Goal: Book appointment/travel/reservation

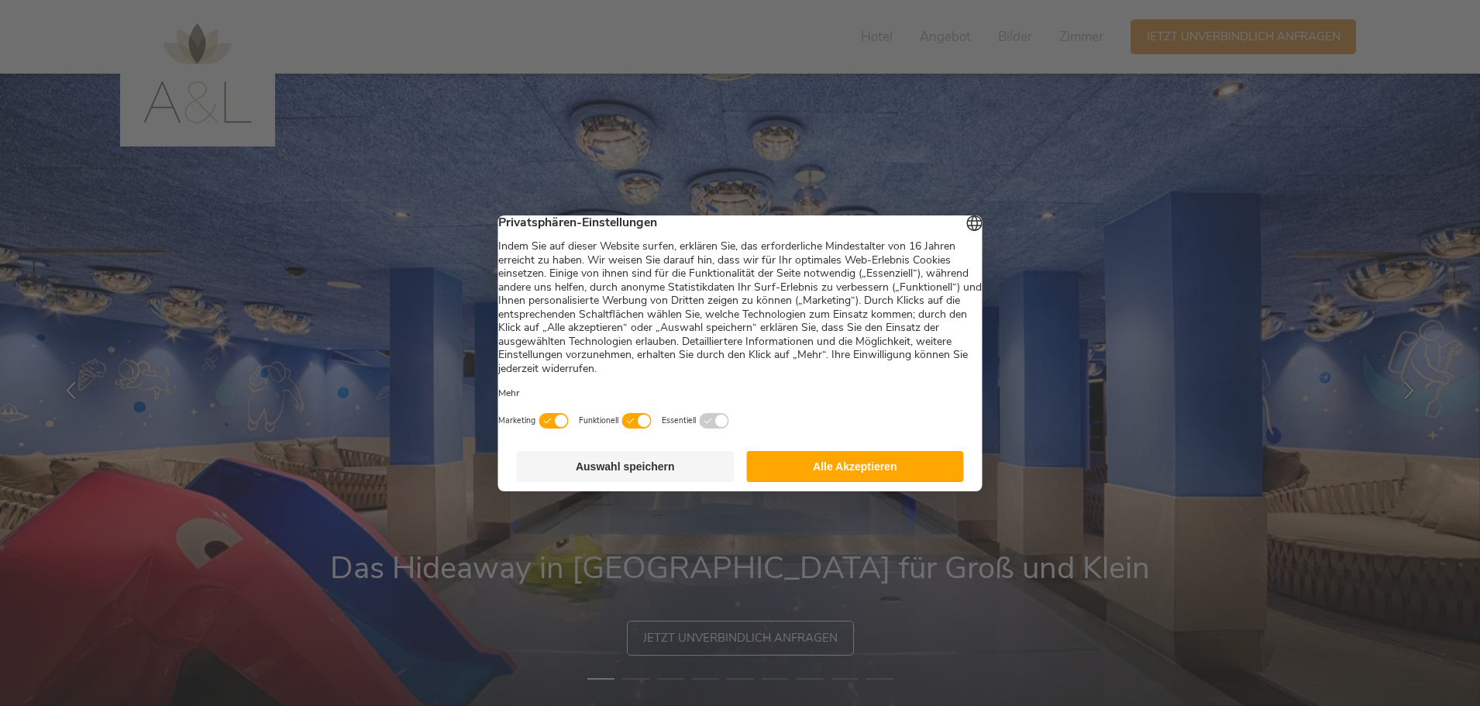
click at [859, 470] on button "Alle Akzeptieren" at bounding box center [855, 466] width 218 height 31
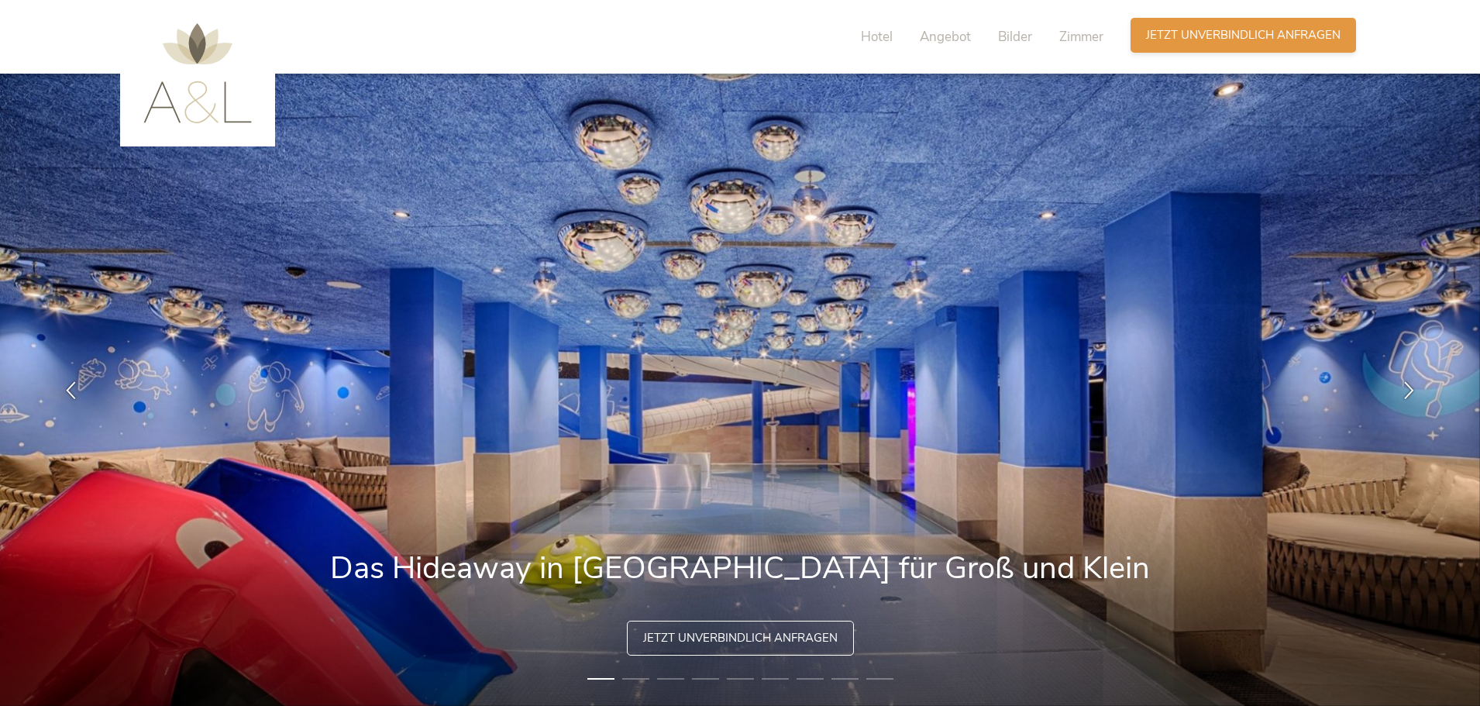
click at [1202, 33] on span "Jetzt unverbindlich anfragen" at bounding box center [1243, 35] width 194 height 16
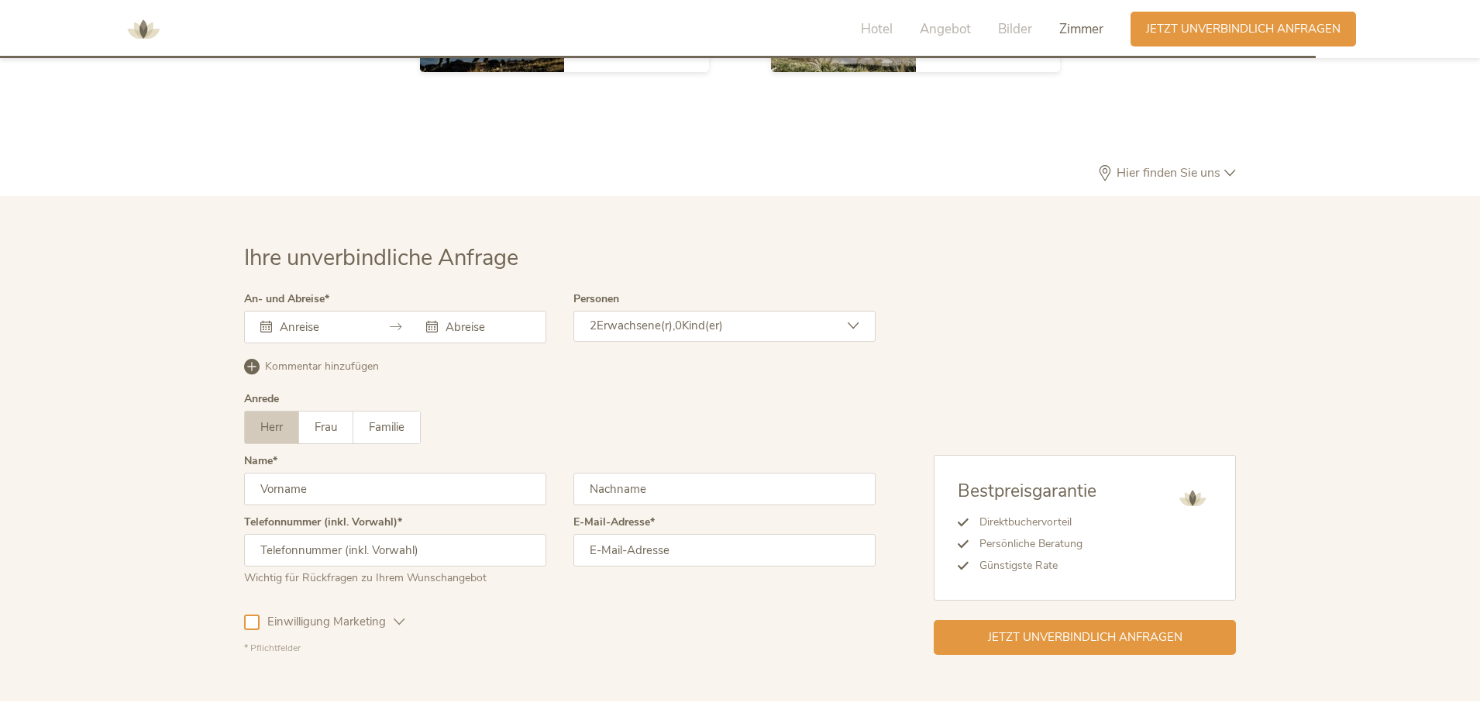
scroll to position [4516, 0]
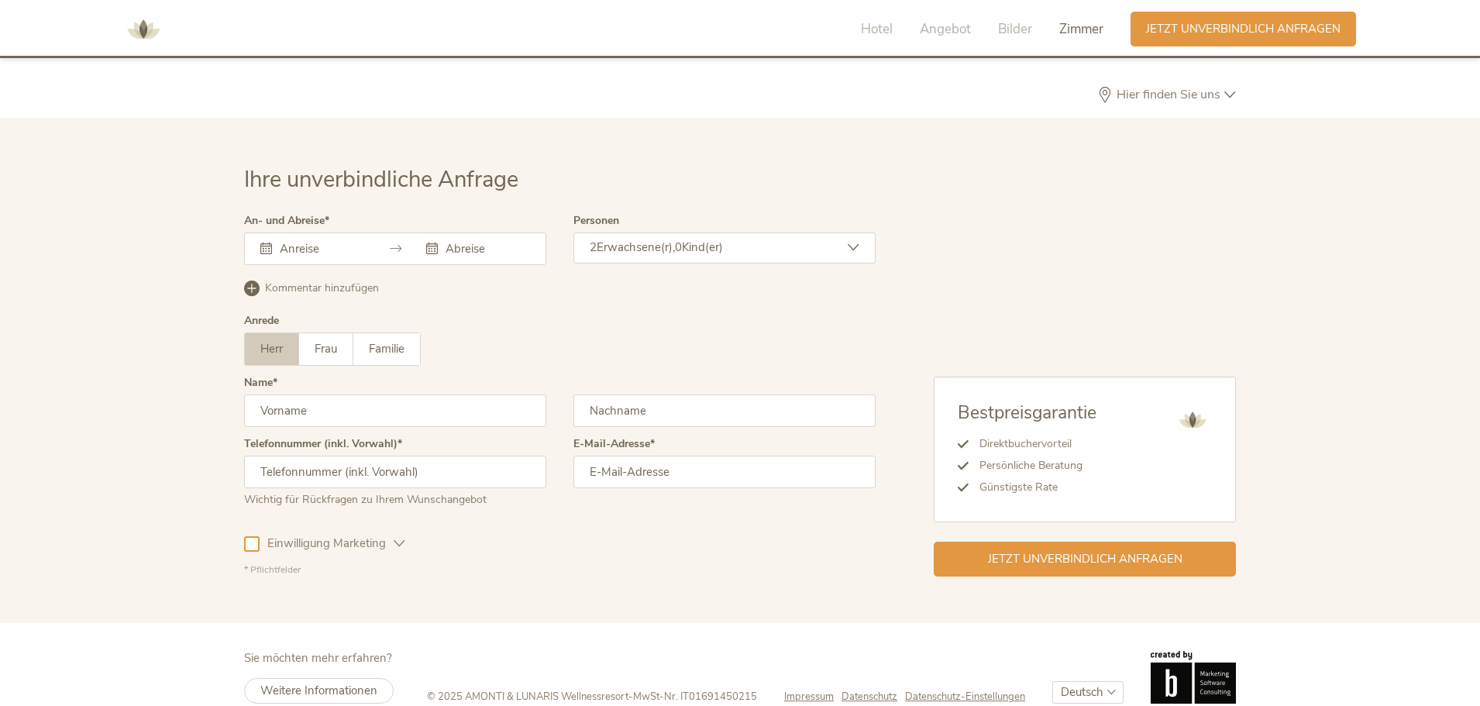
click at [1078, 30] on span "Zimmer" at bounding box center [1081, 29] width 44 height 18
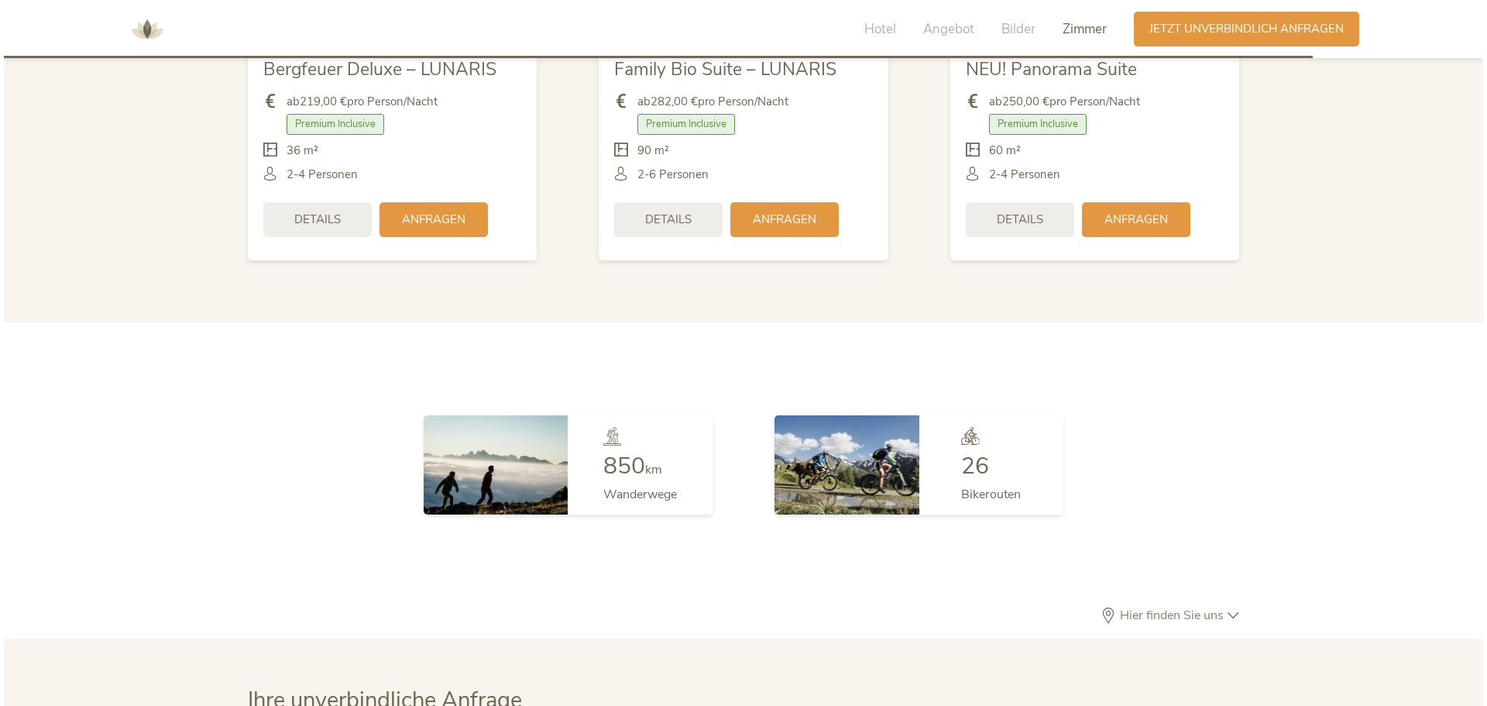
scroll to position [3892, 0]
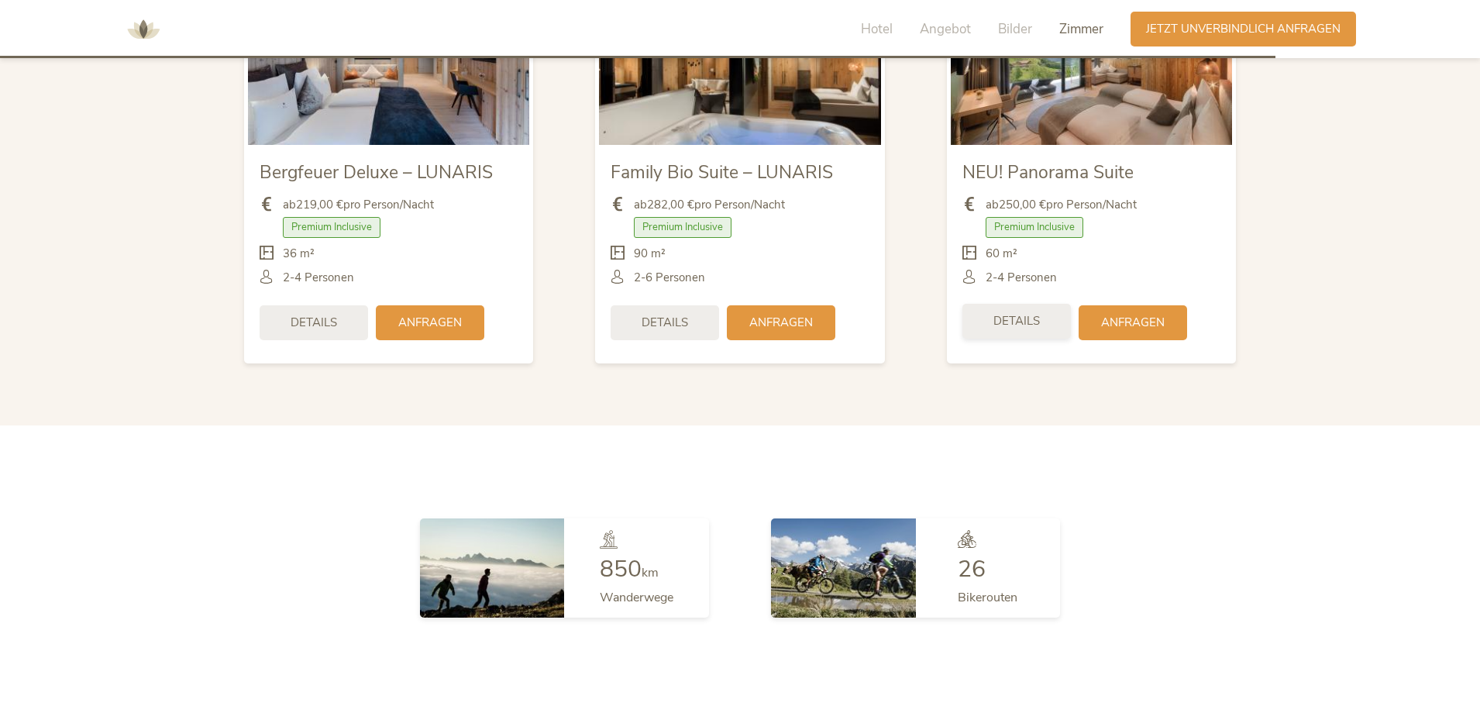
click at [1012, 313] on span "Details" at bounding box center [1016, 321] width 46 height 16
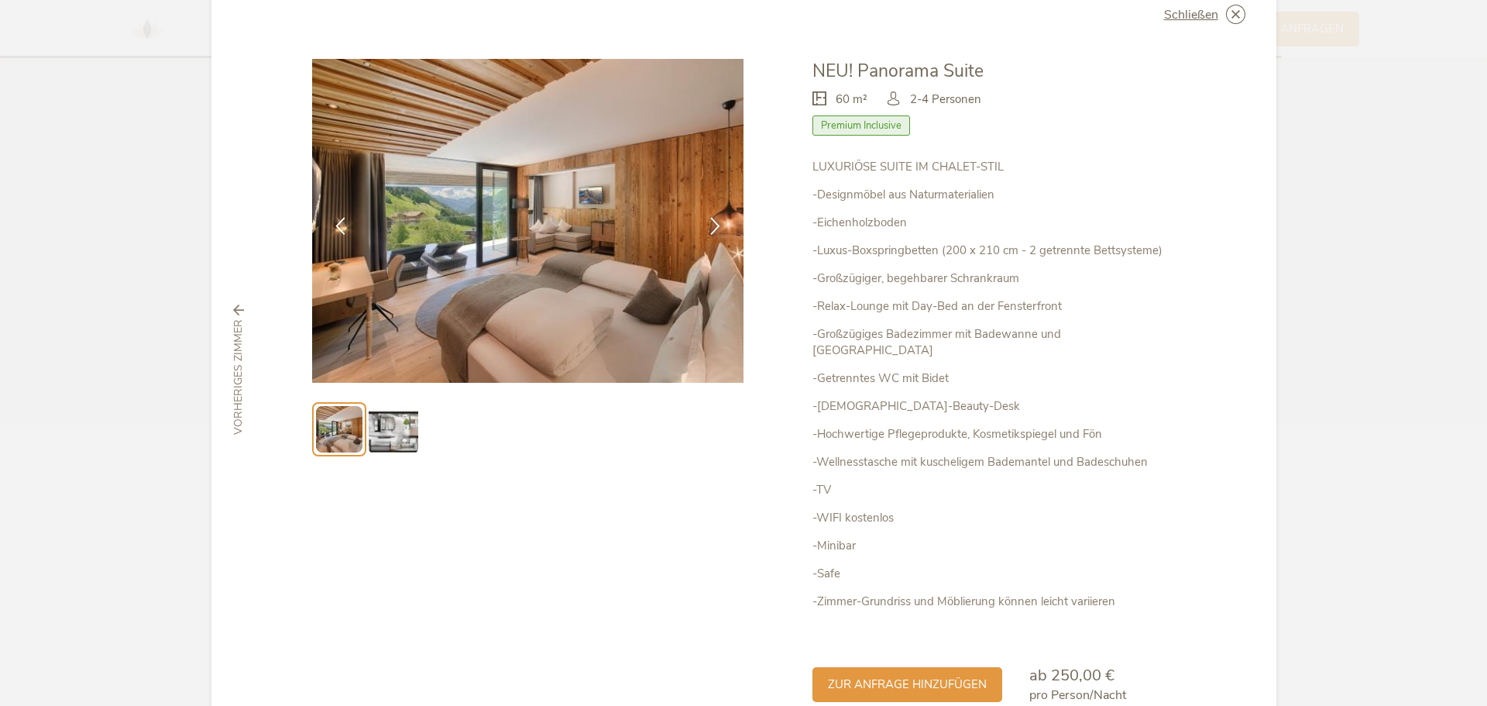
scroll to position [117, 0]
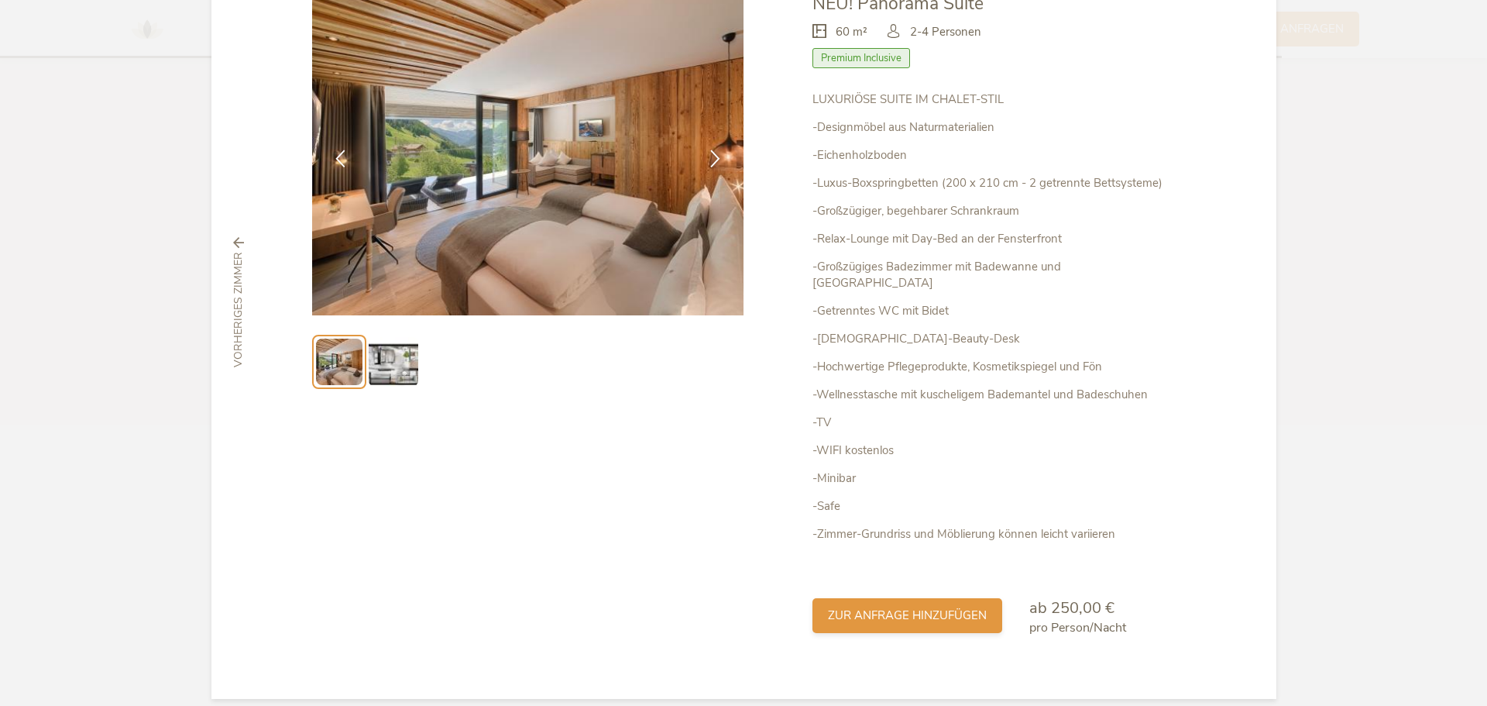
click at [896, 598] on div "zur Anfrage hinzufügen" at bounding box center [908, 615] width 190 height 35
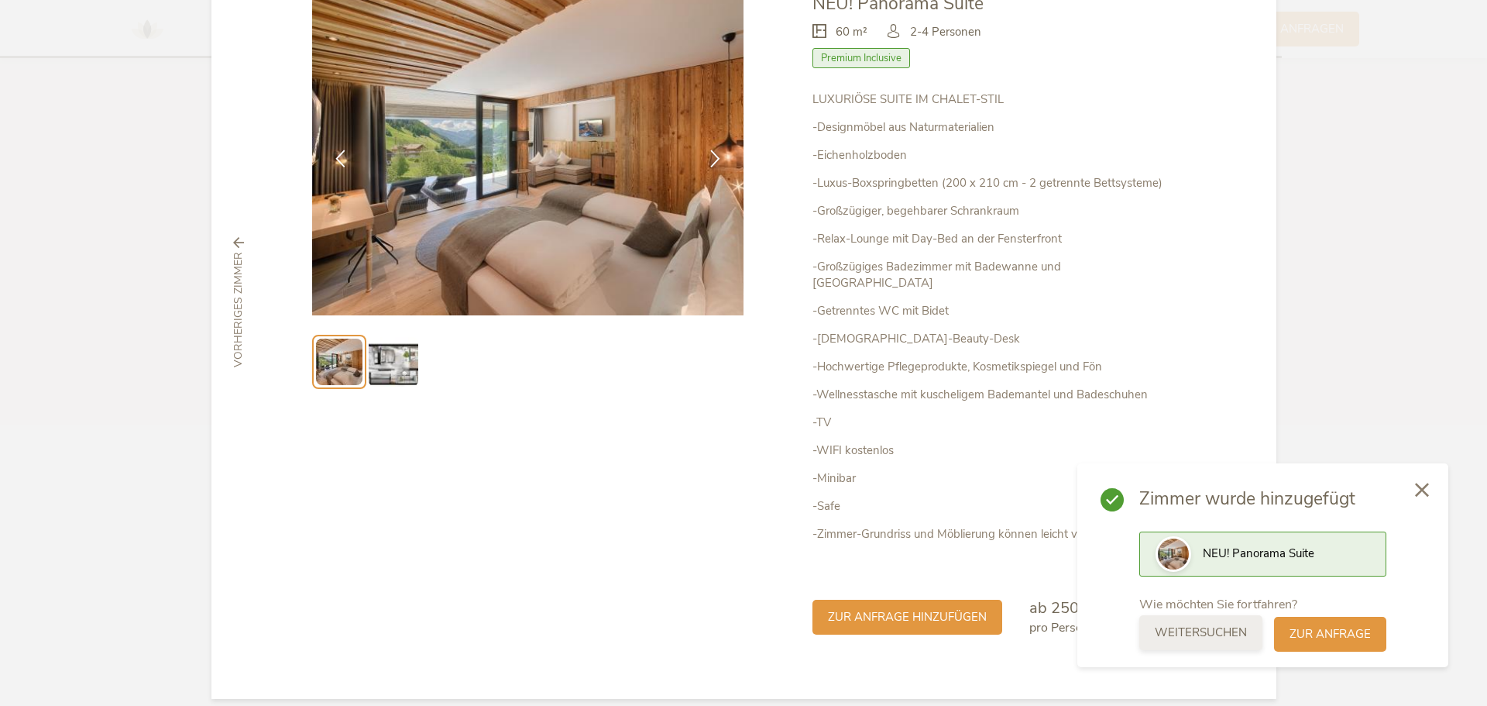
click at [1223, 634] on span "weitersuchen" at bounding box center [1201, 632] width 92 height 16
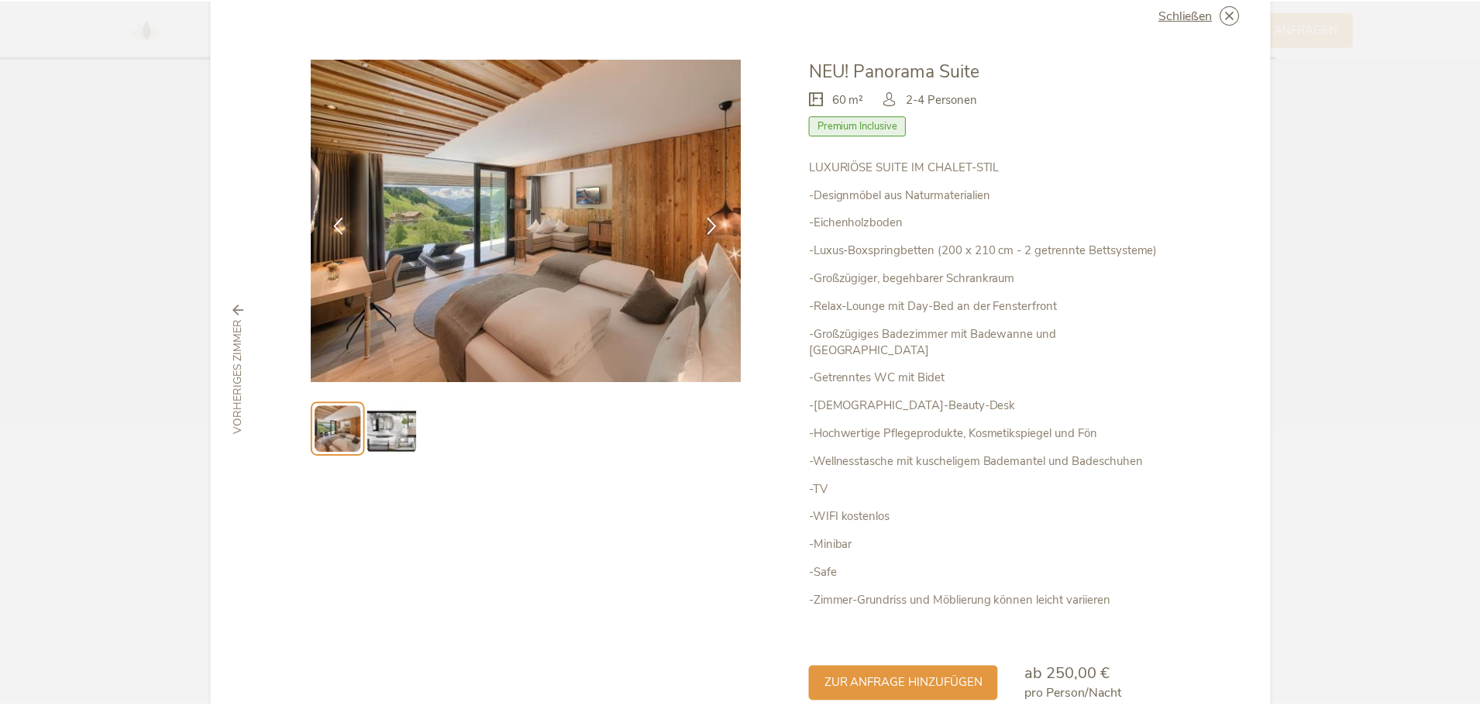
scroll to position [0, 0]
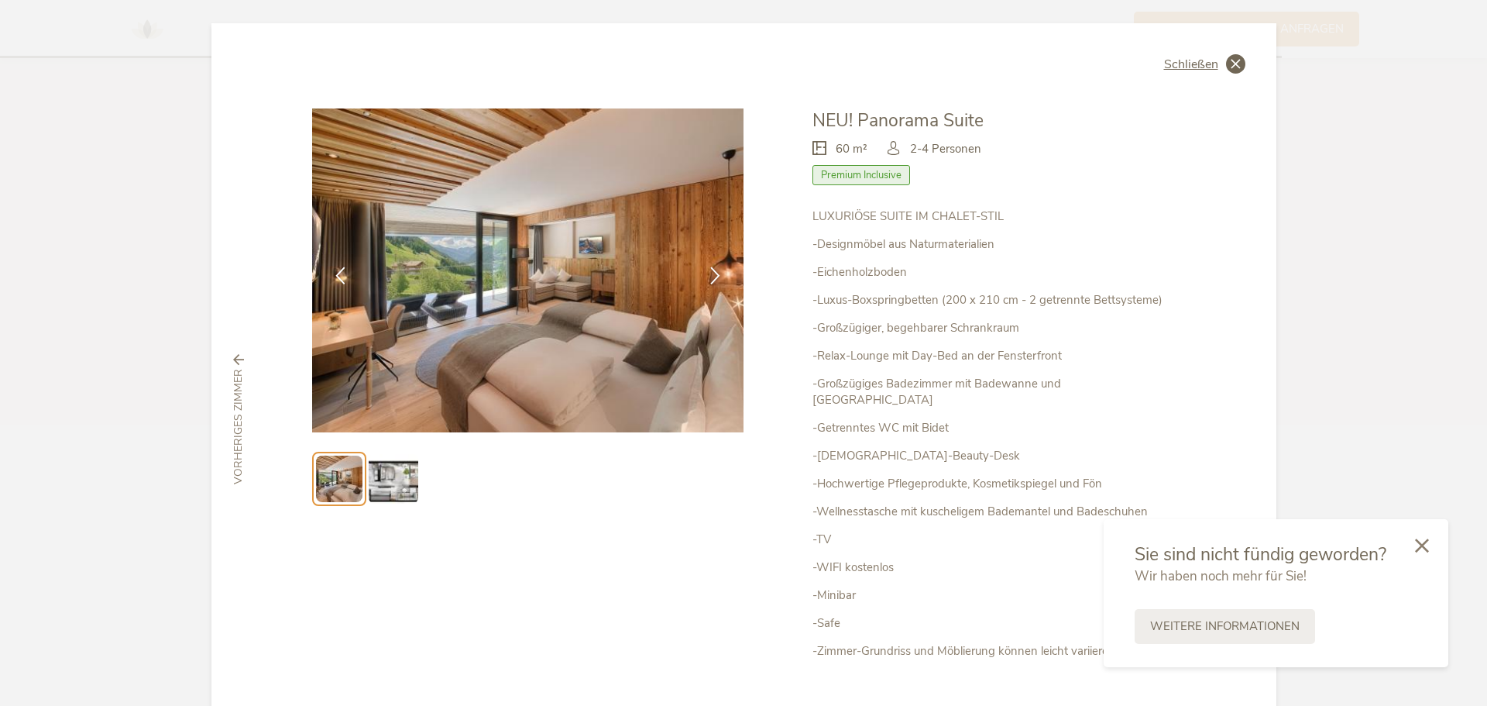
click at [1231, 64] on icon at bounding box center [1235, 63] width 19 height 19
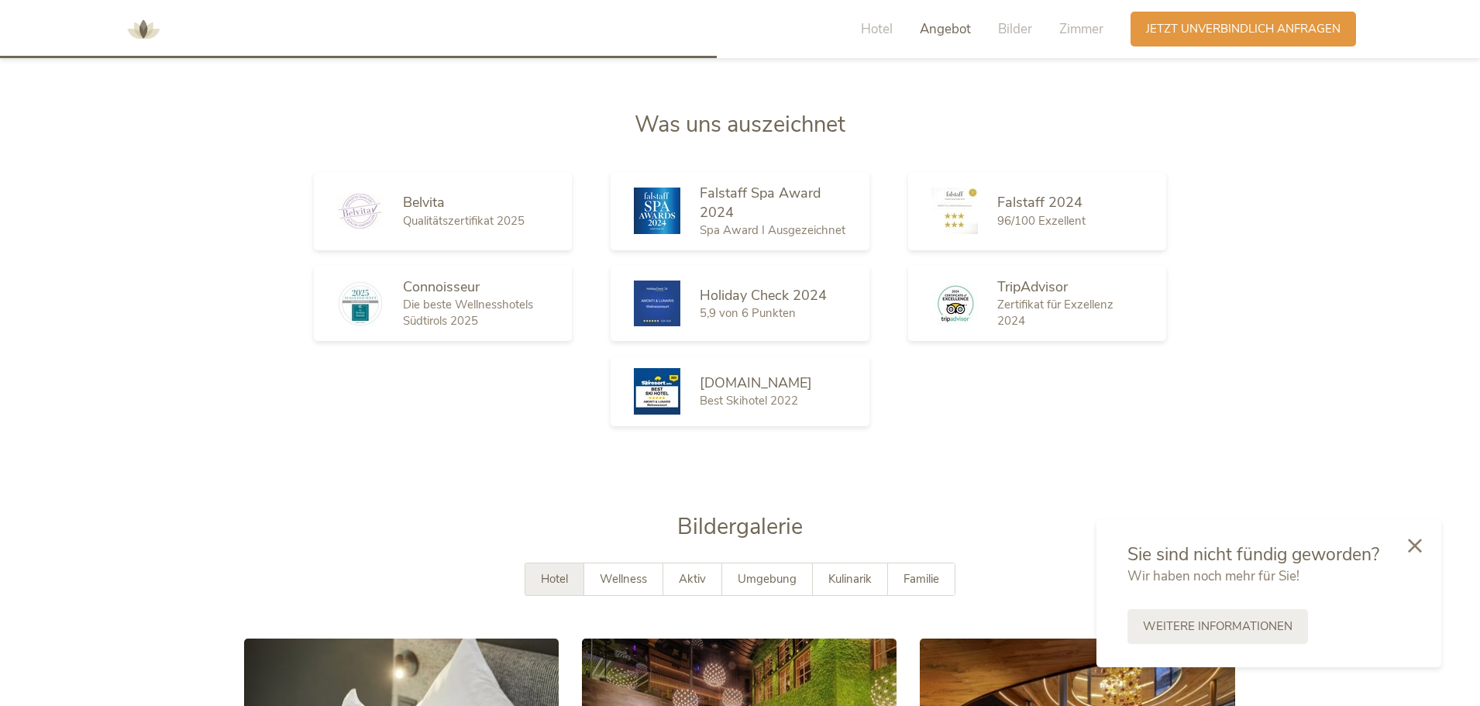
scroll to position [2188, 0]
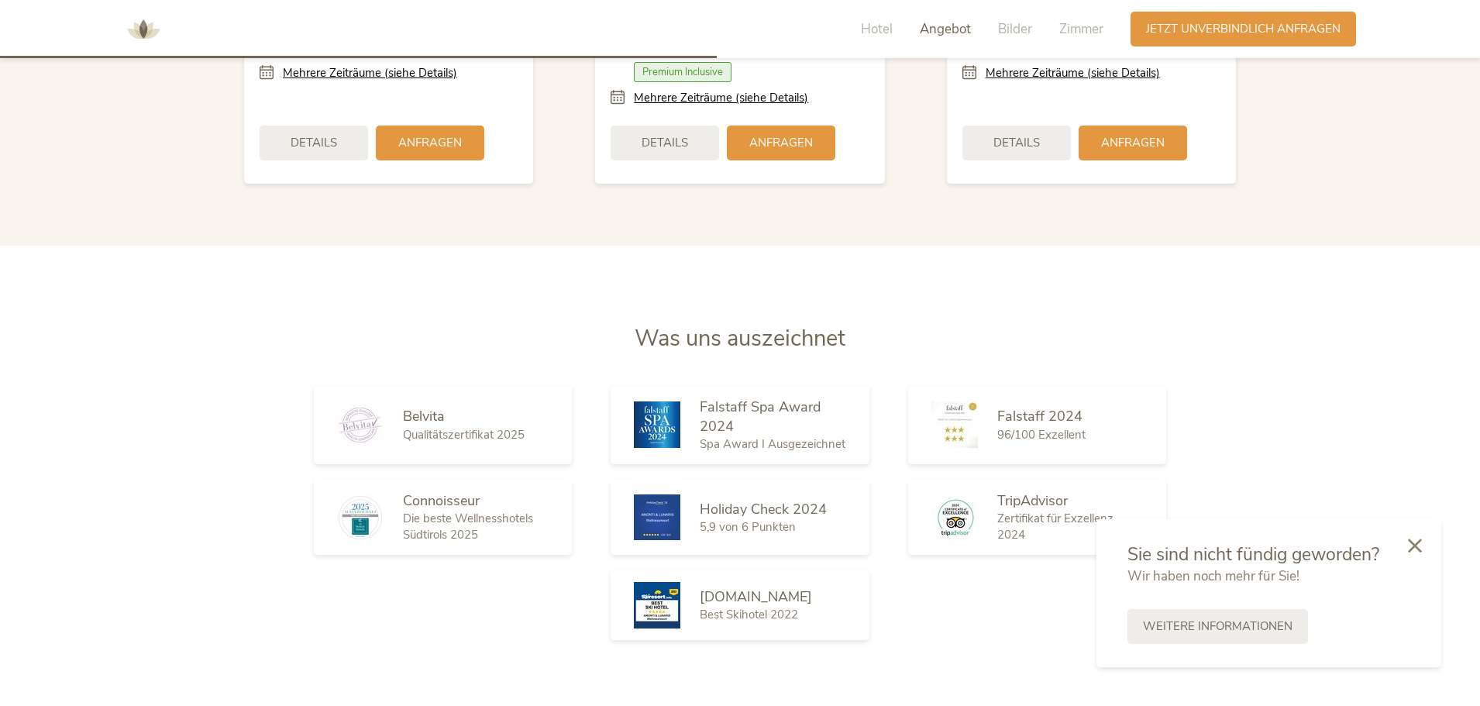
click at [153, 30] on img at bounding box center [143, 29] width 46 height 46
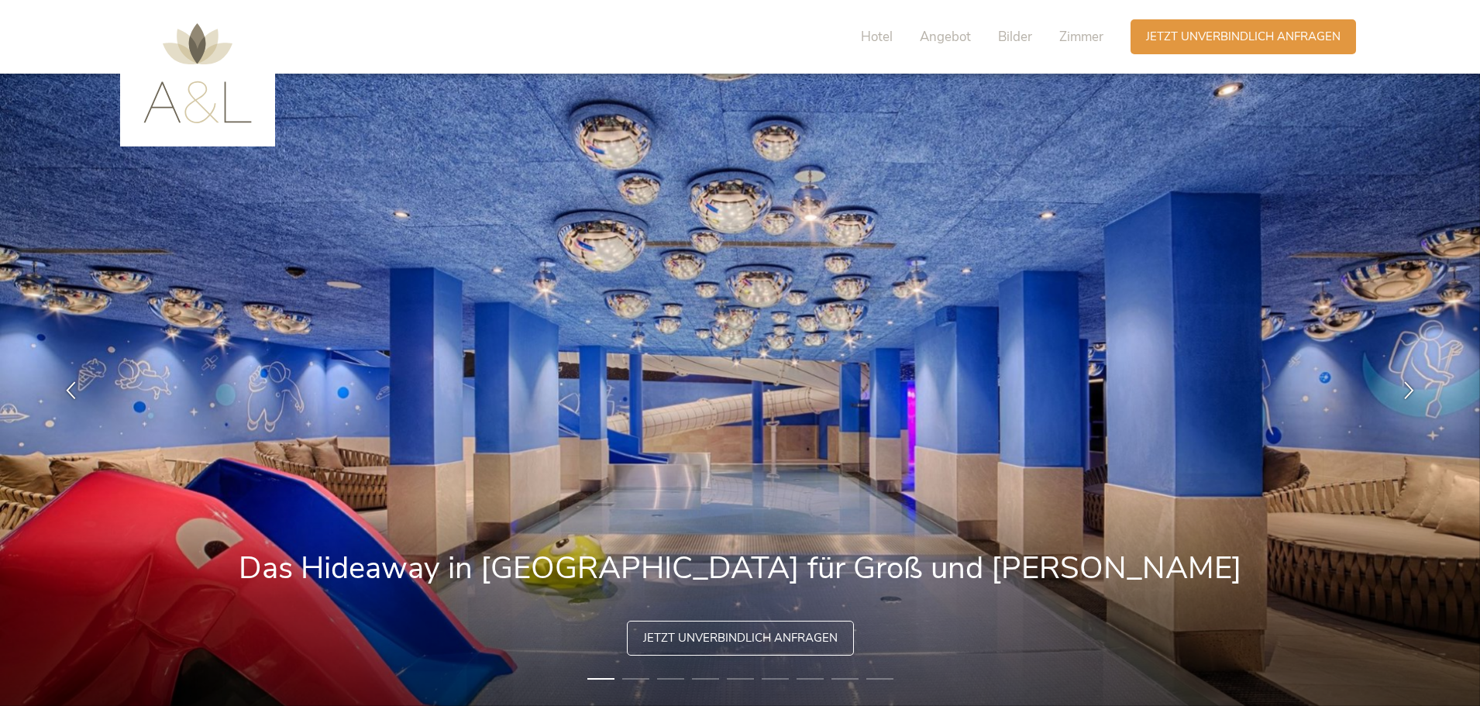
click at [208, 108] on img at bounding box center [197, 73] width 108 height 100
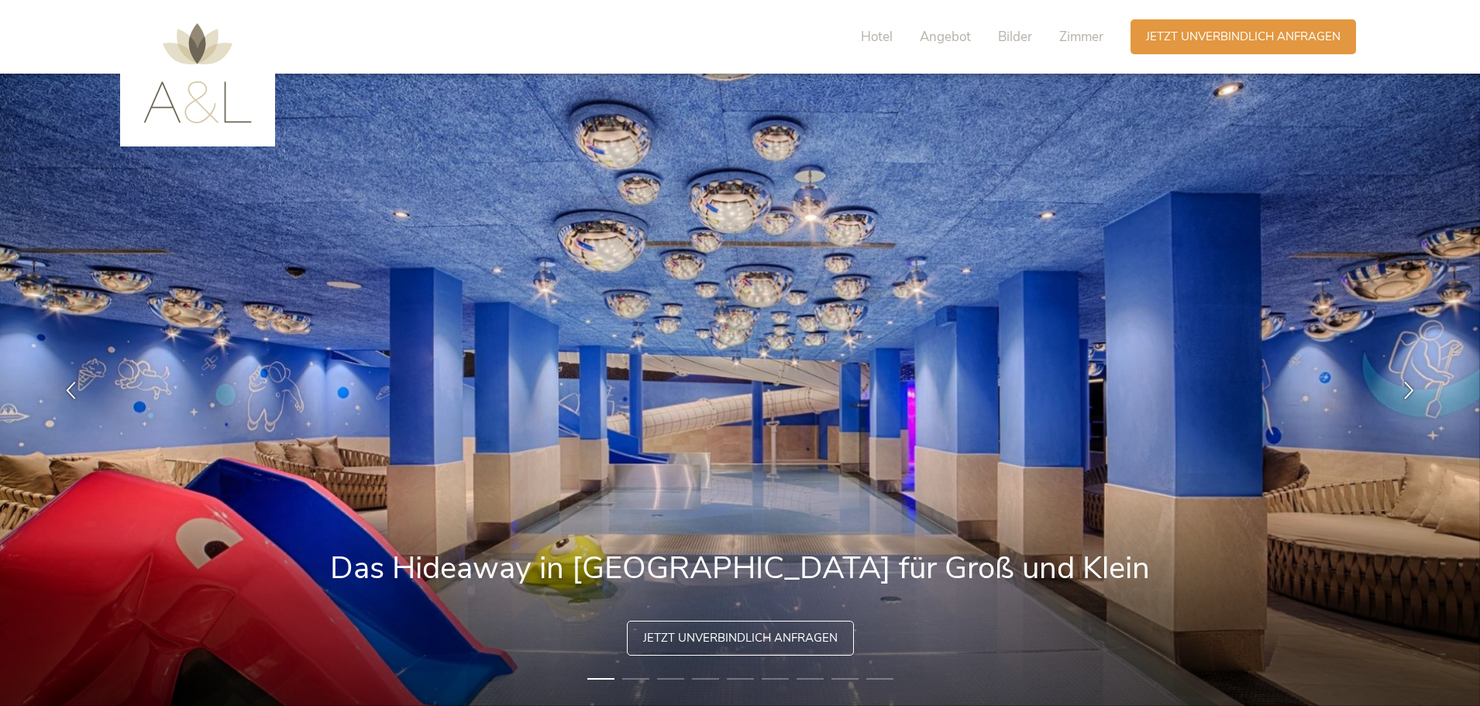
click at [242, 114] on img at bounding box center [197, 73] width 108 height 100
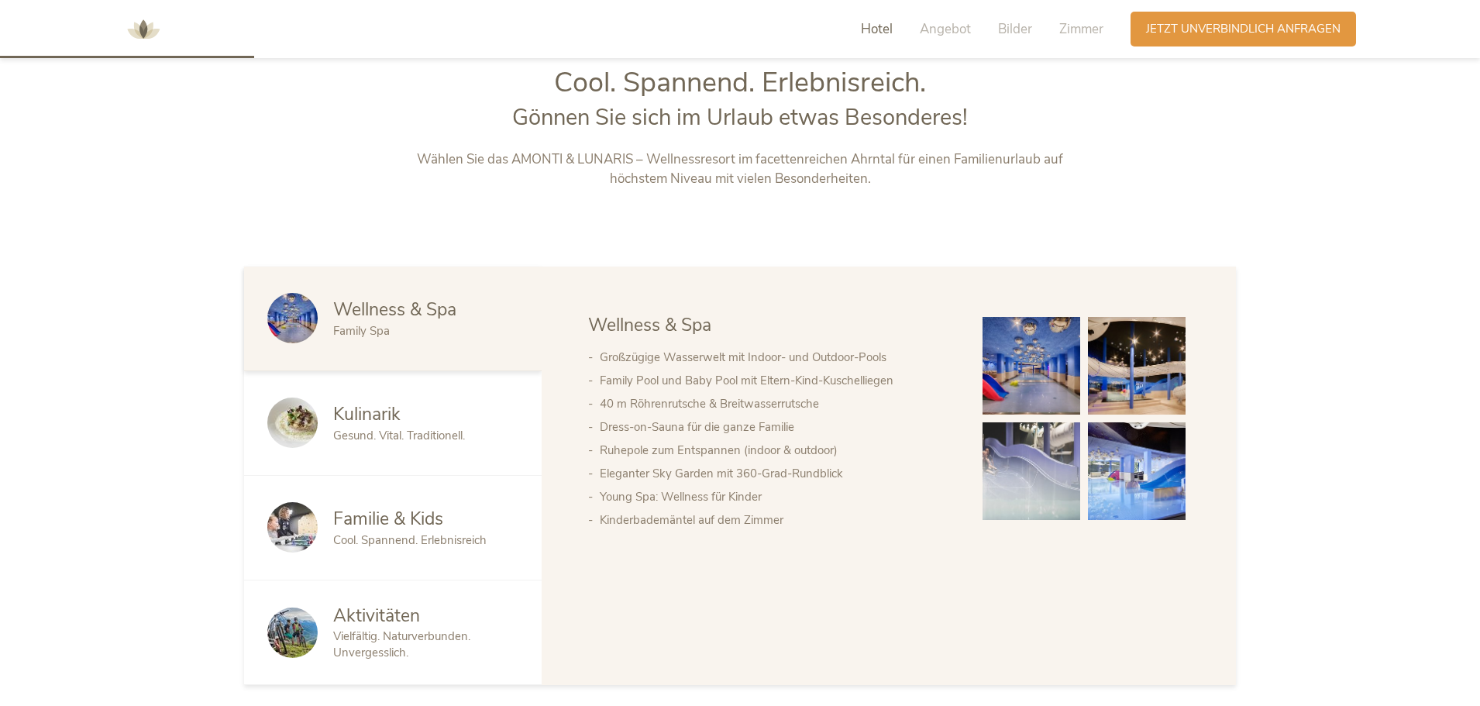
scroll to position [775, 0]
click at [375, 415] on span "Kulinarik" at bounding box center [366, 413] width 67 height 24
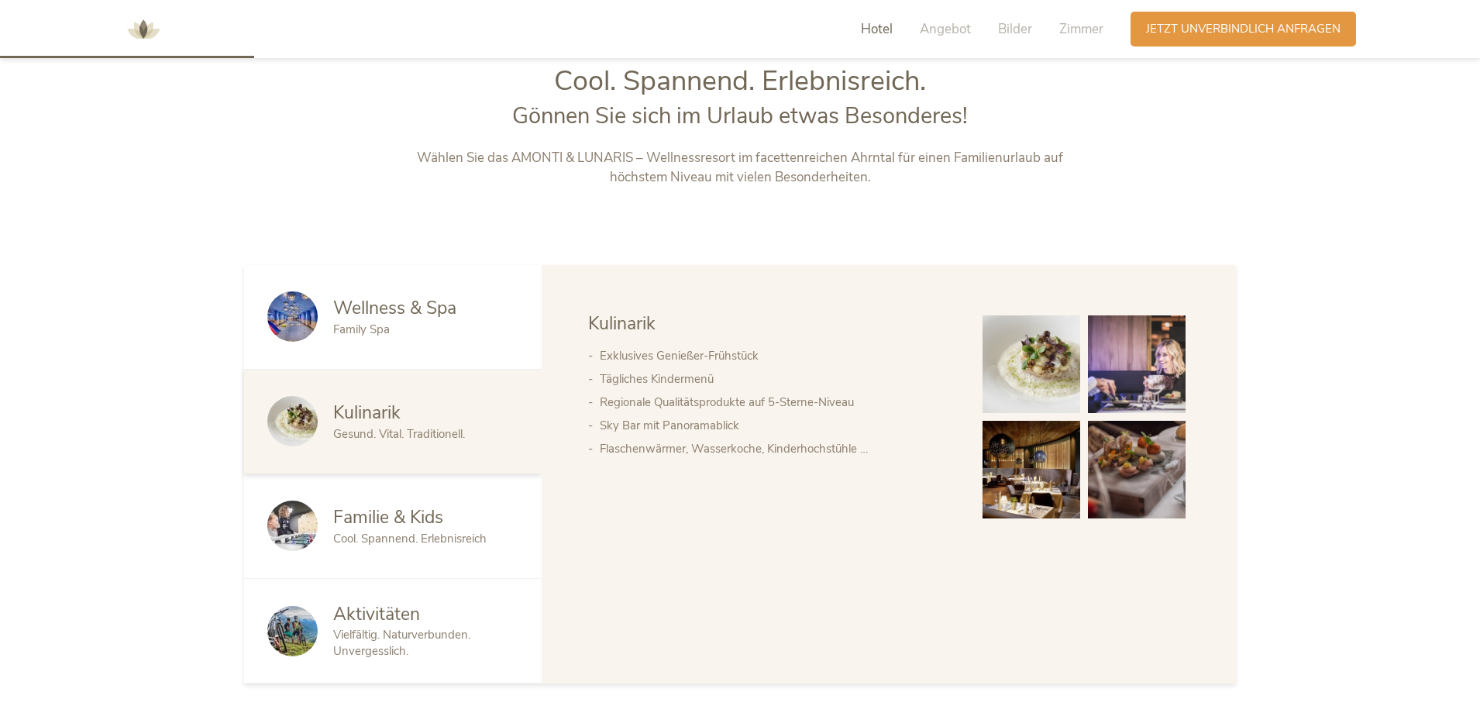
click at [366, 518] on span "Familie & Kids" at bounding box center [388, 517] width 110 height 24
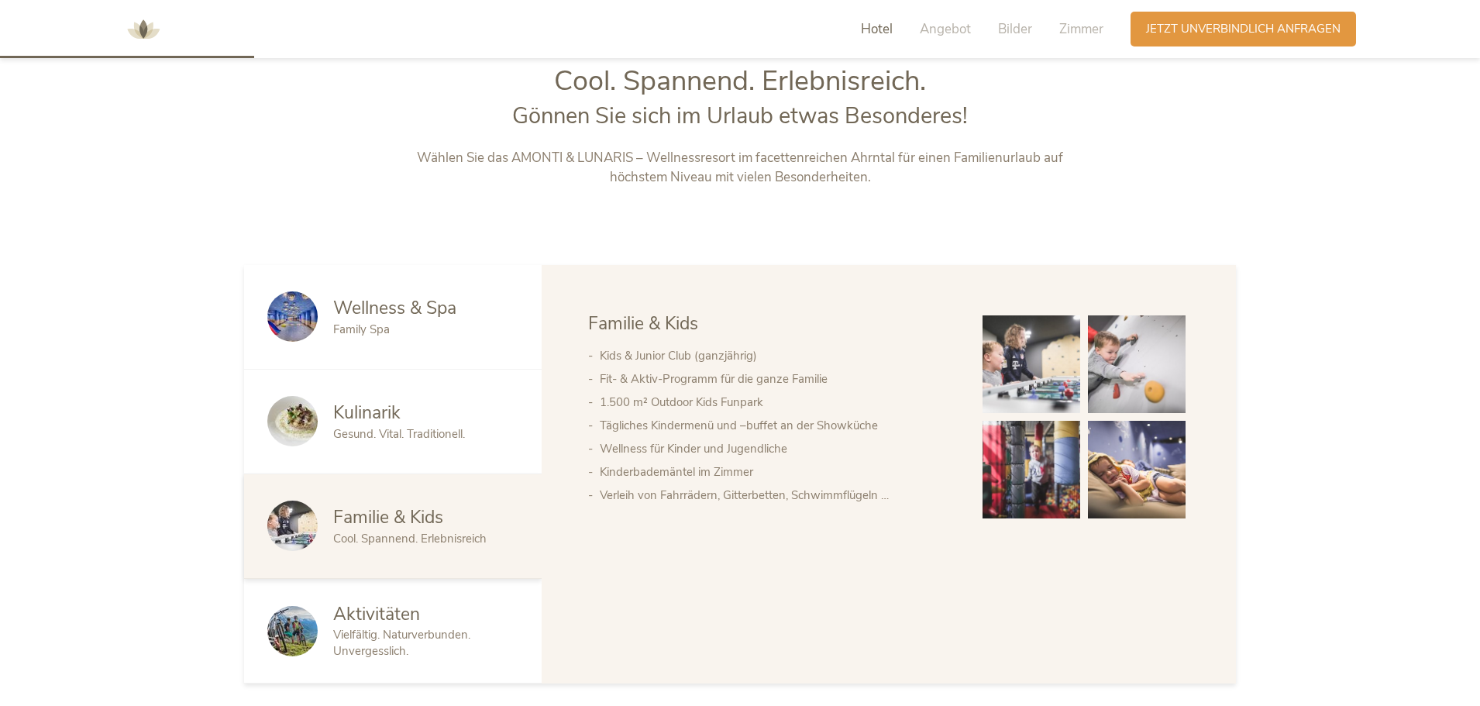
click at [1050, 466] on img at bounding box center [1031, 470] width 98 height 98
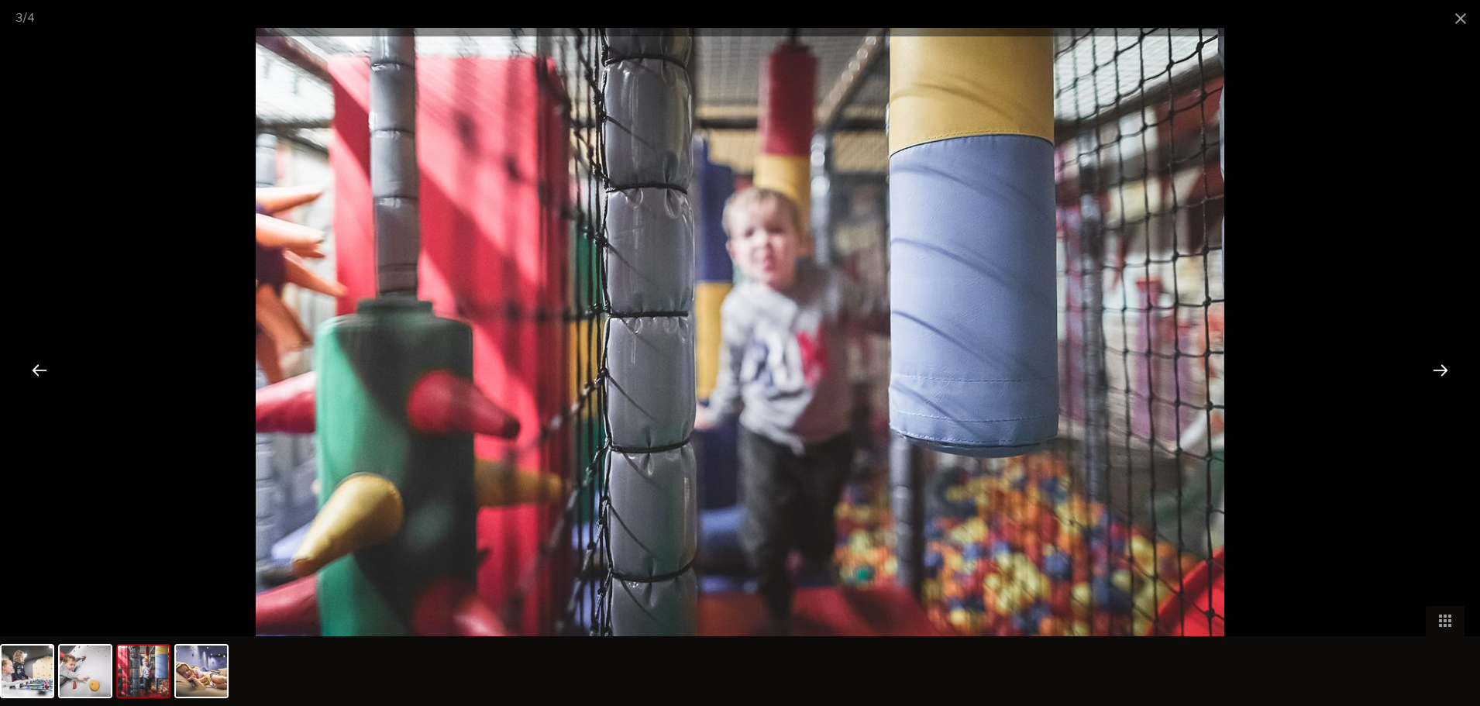
click at [1436, 366] on div at bounding box center [1440, 370] width 48 height 48
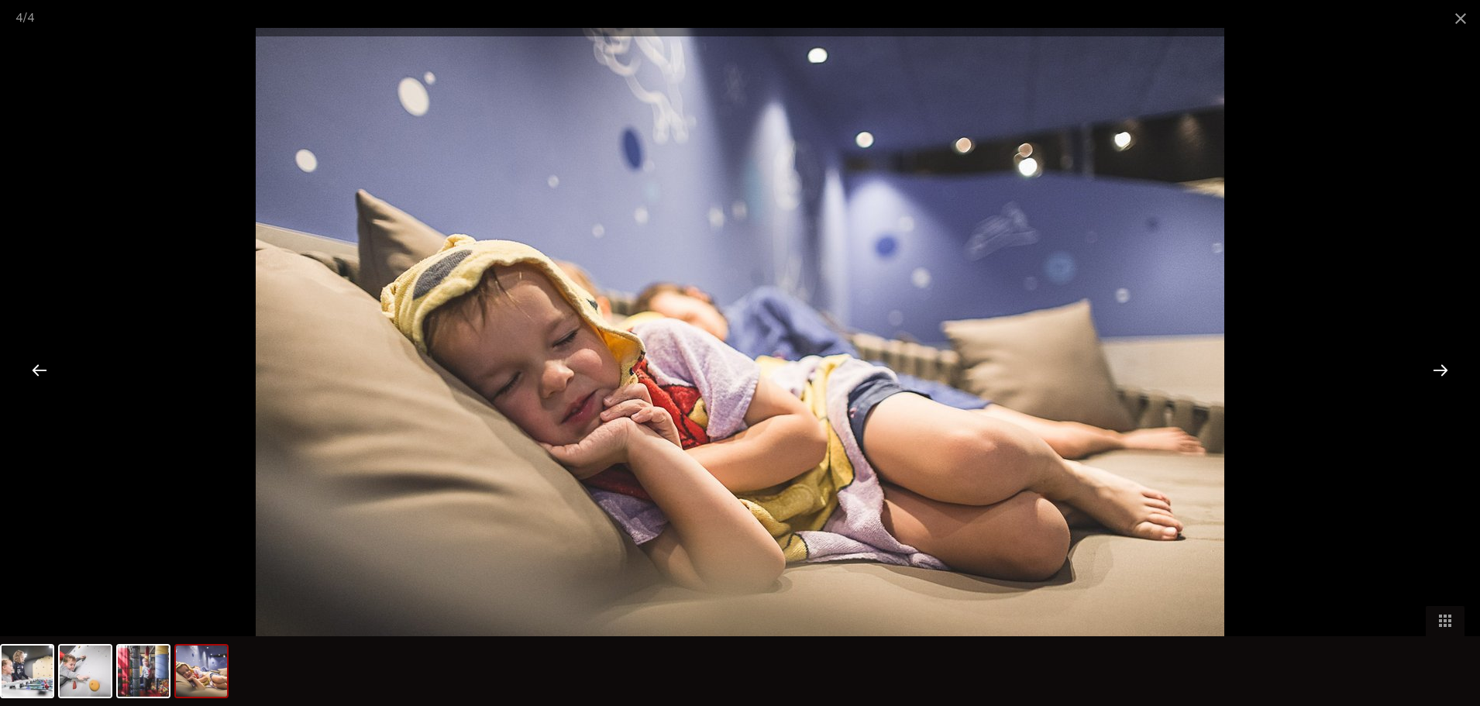
click at [1436, 366] on div at bounding box center [1440, 370] width 48 height 48
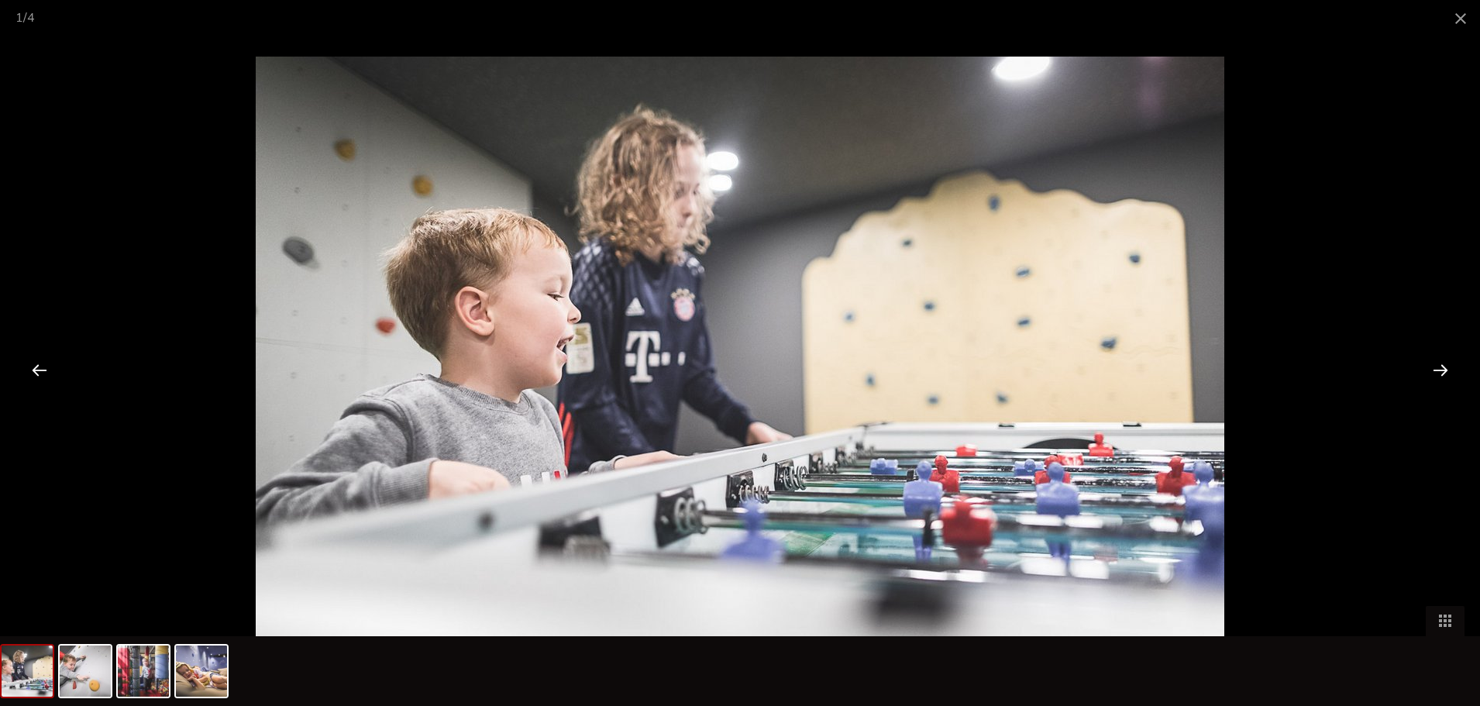
click at [1436, 366] on div at bounding box center [1440, 370] width 48 height 48
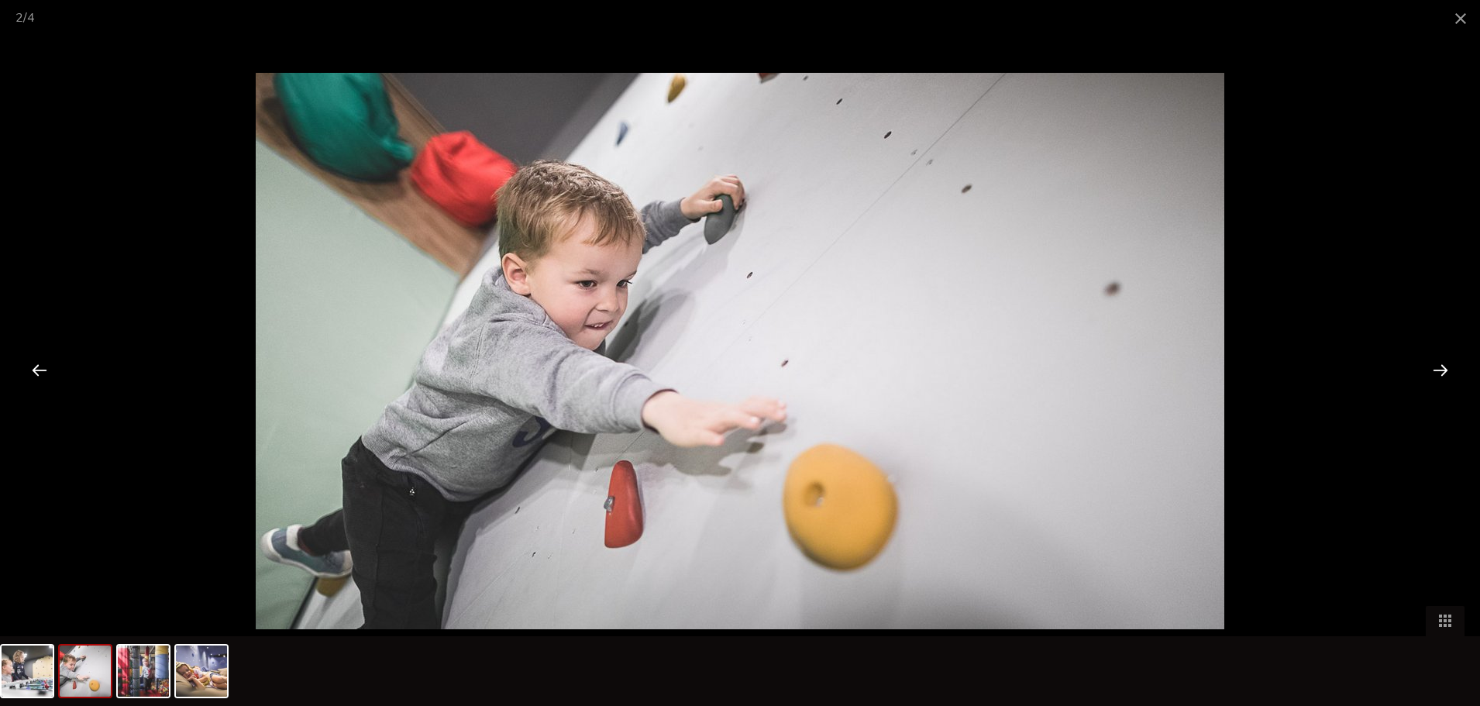
click at [1436, 366] on div at bounding box center [1440, 370] width 48 height 48
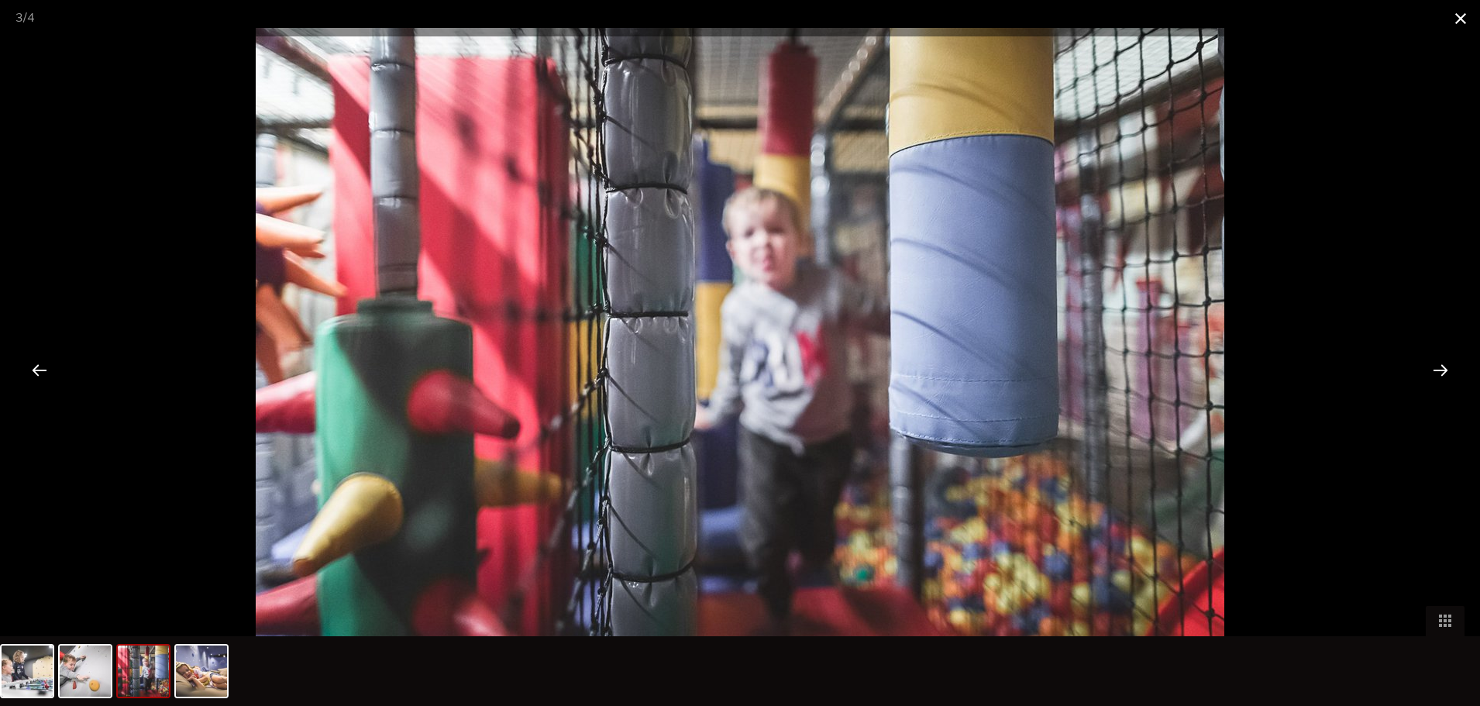
click at [1465, 19] on span at bounding box center [1460, 18] width 39 height 36
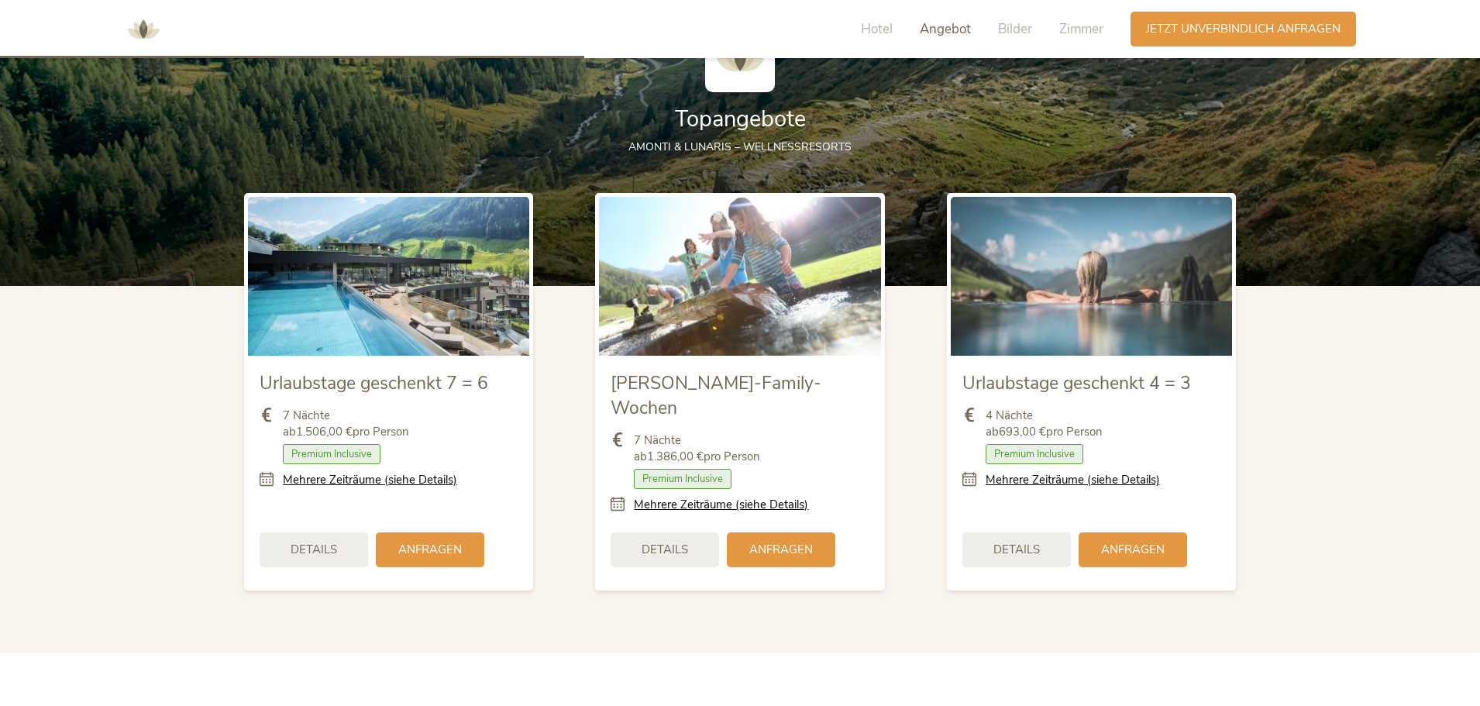
scroll to position [1782, 0]
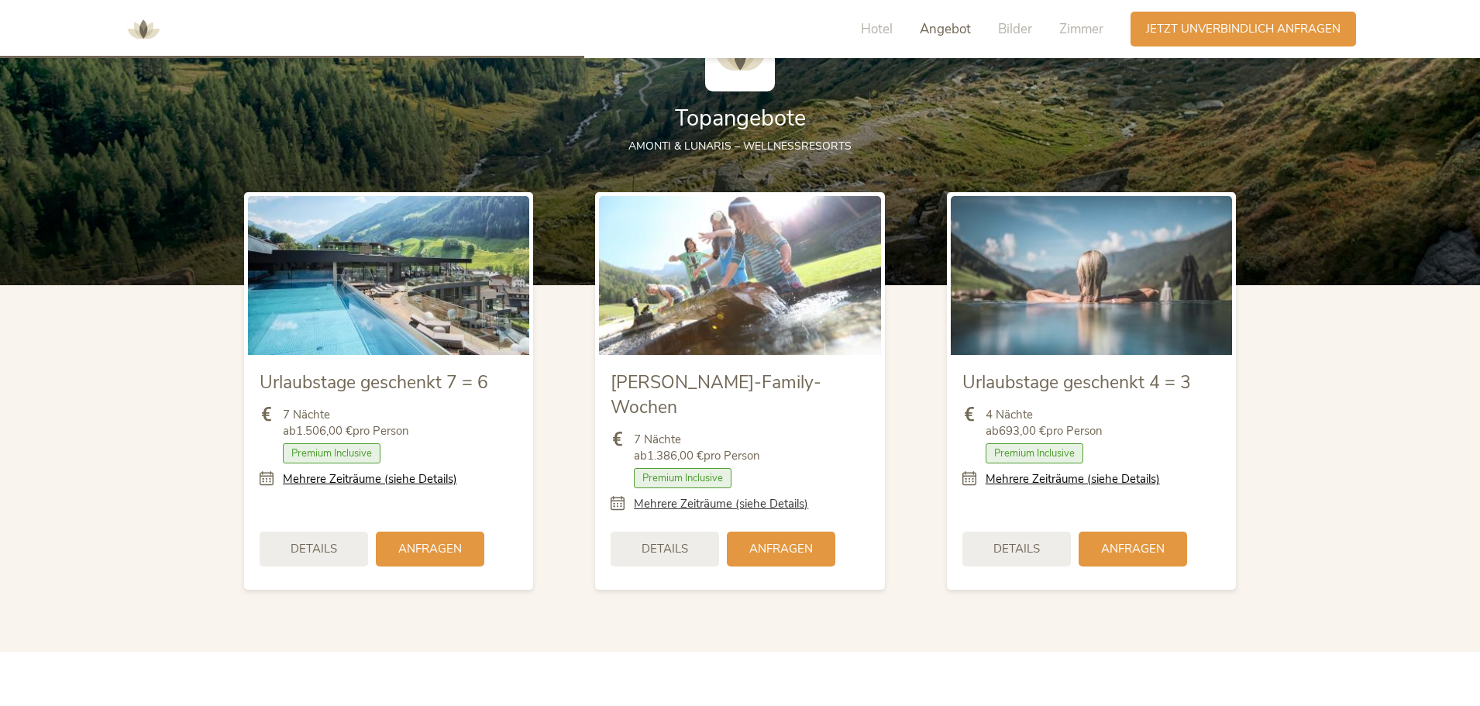
click at [787, 496] on link "Mehrere Zeiträume (siehe Details)" at bounding box center [721, 504] width 174 height 16
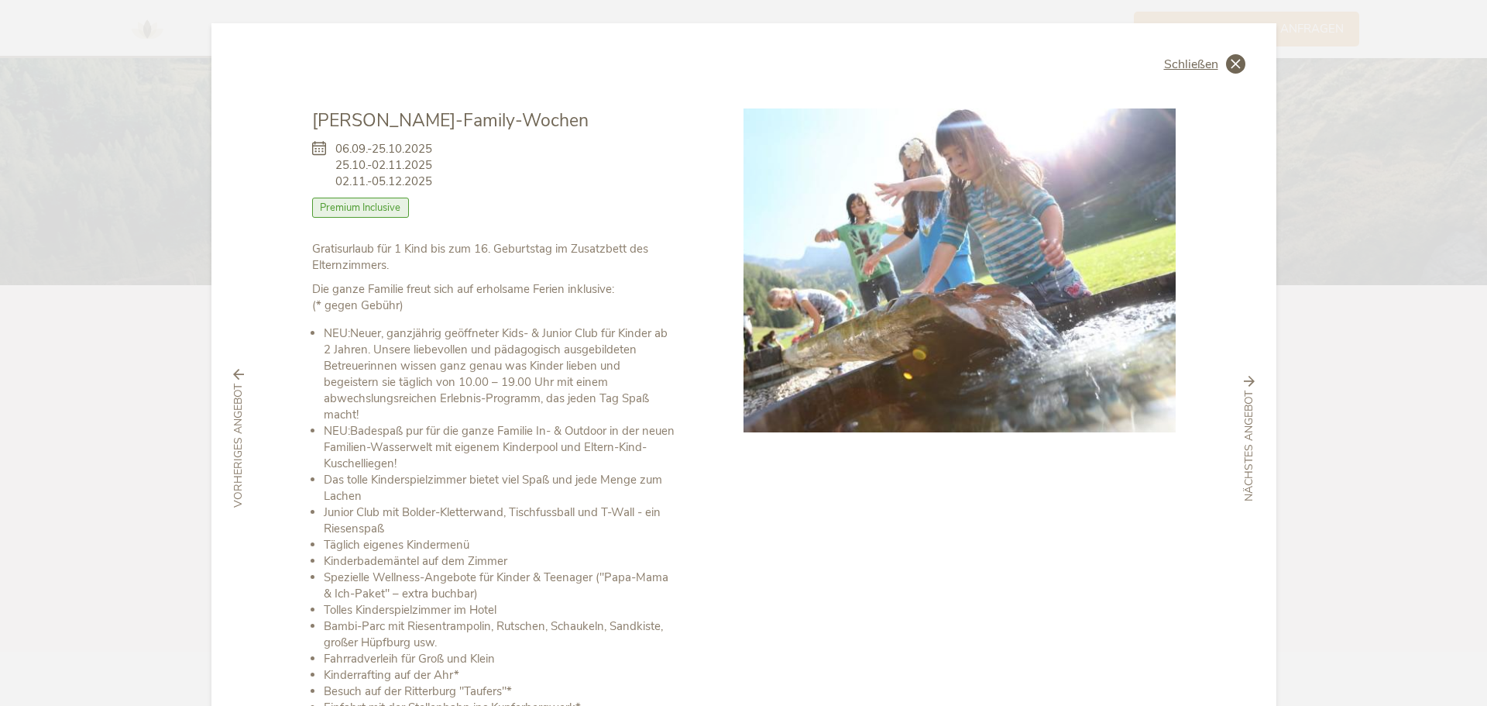
click at [1226, 65] on icon at bounding box center [1235, 63] width 19 height 19
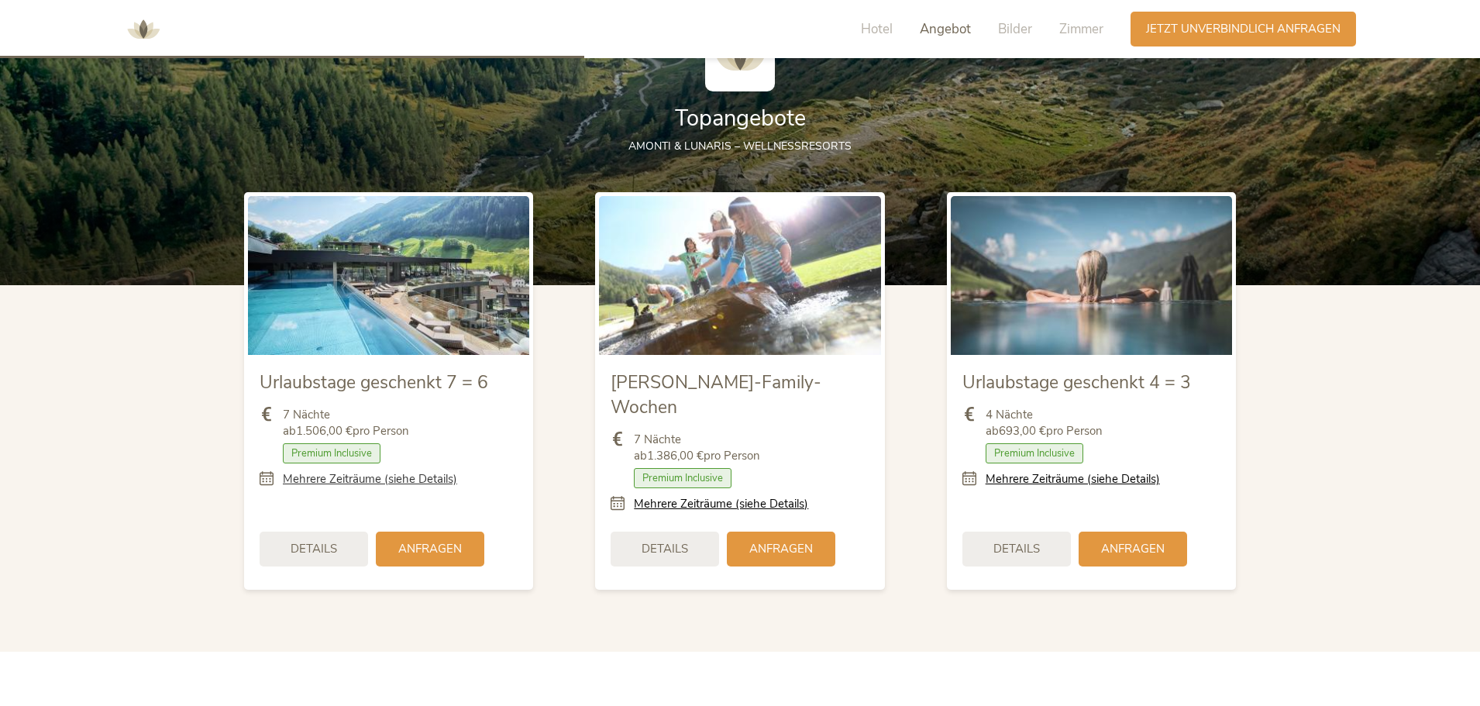
click at [418, 482] on link "Mehrere Zeiträume (siehe Details)" at bounding box center [370, 479] width 174 height 16
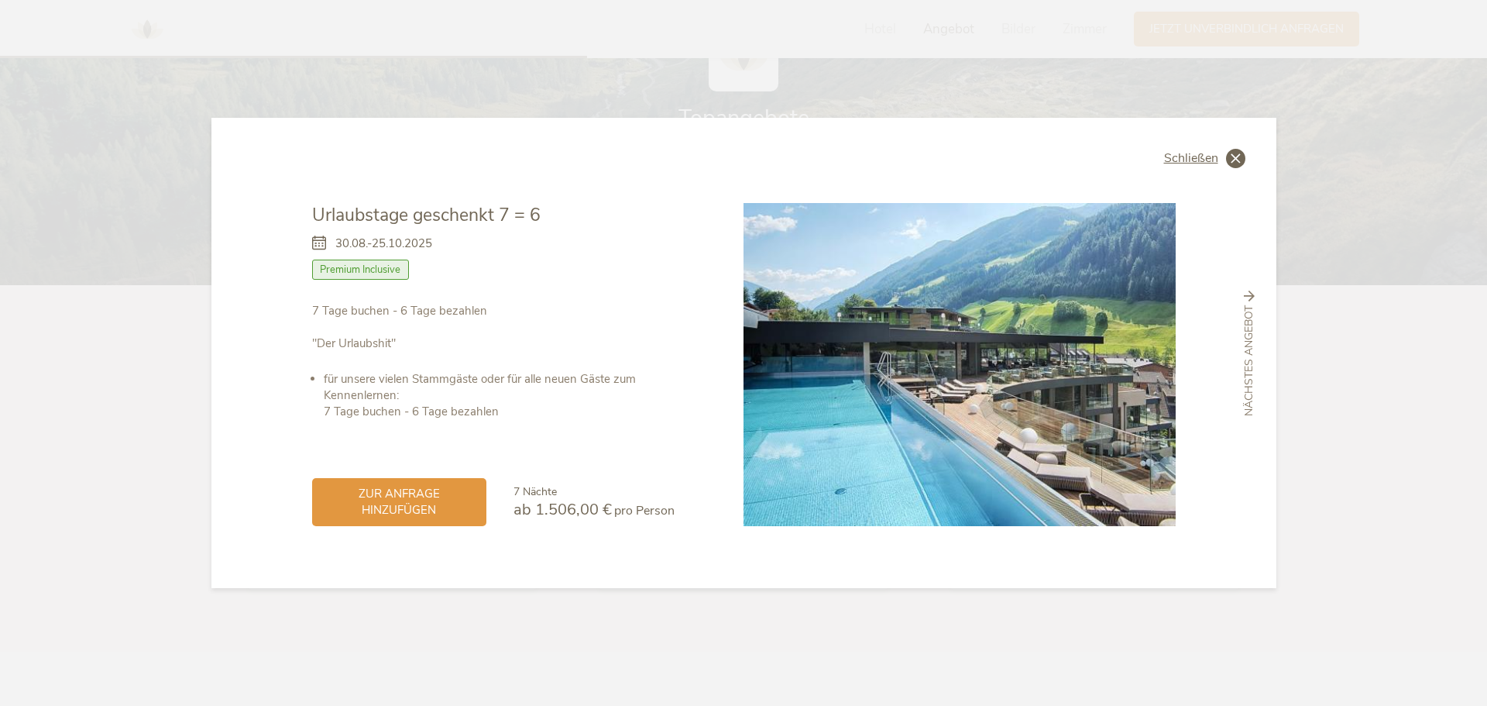
click at [1236, 156] on icon at bounding box center [1235, 158] width 19 height 19
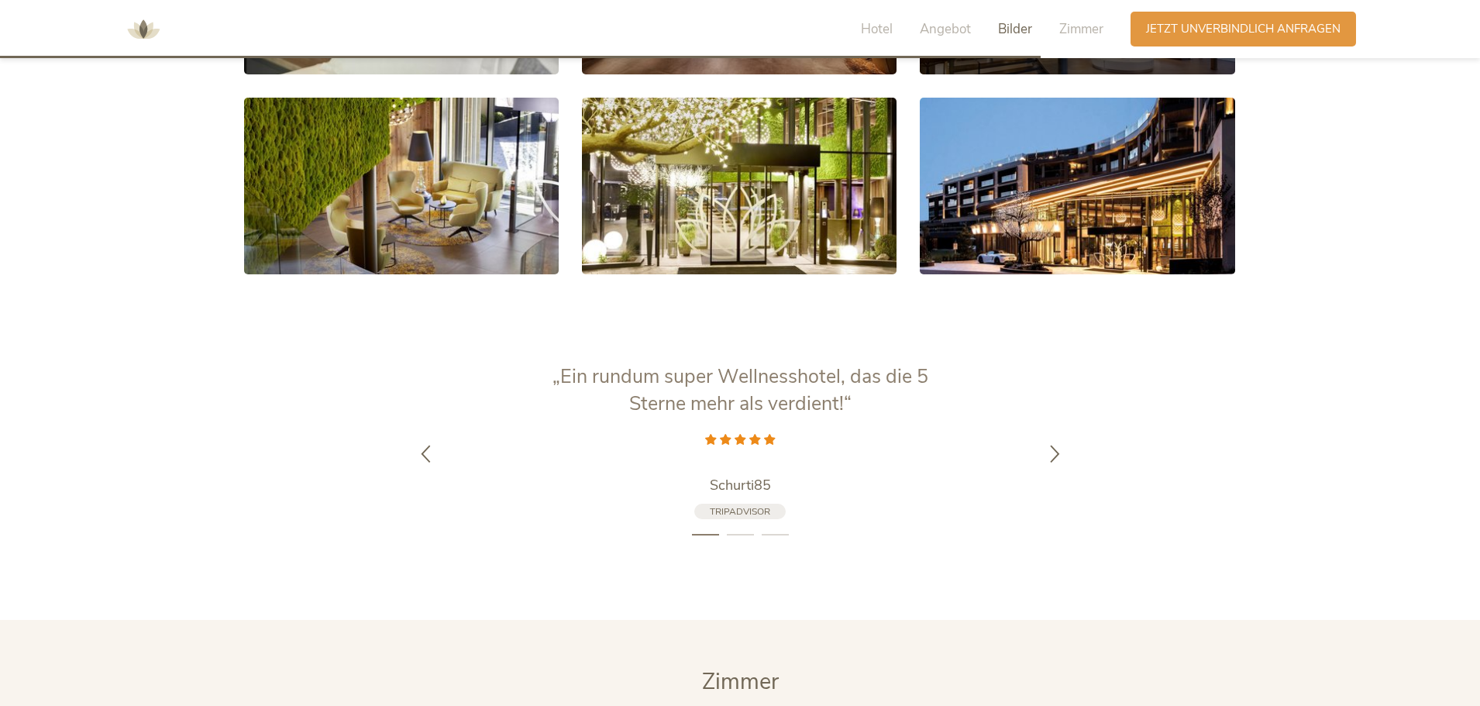
scroll to position [3176, 0]
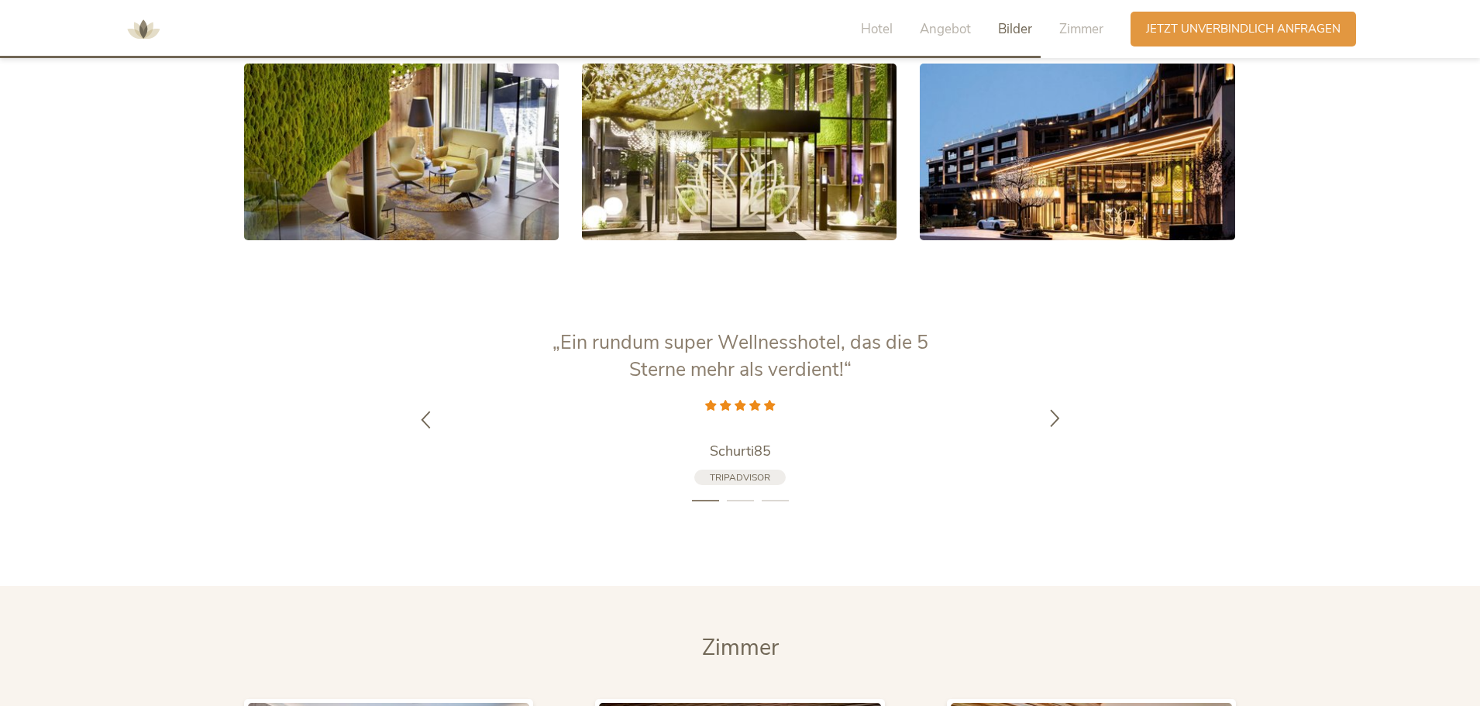
click at [1057, 408] on icon at bounding box center [1055, 417] width 18 height 18
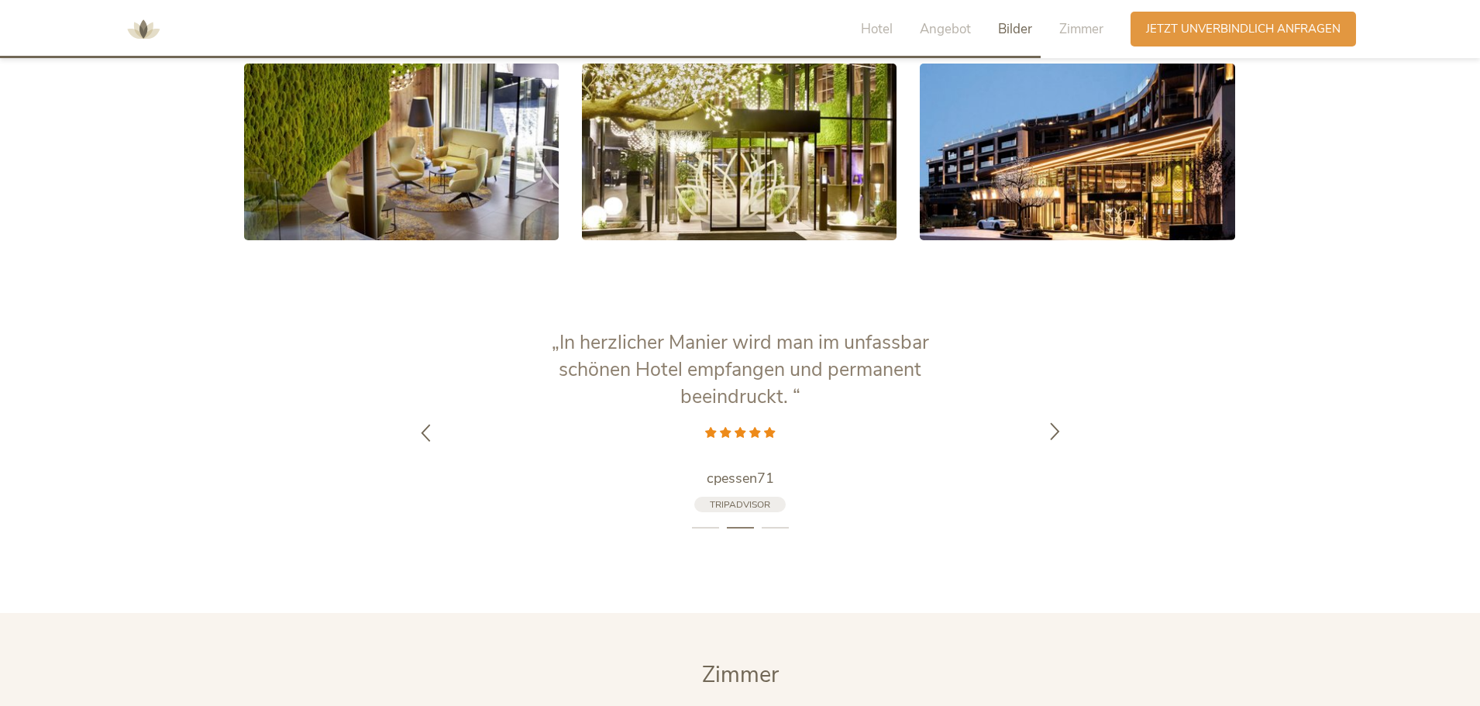
click at [1057, 408] on div at bounding box center [1054, 432] width 49 height 49
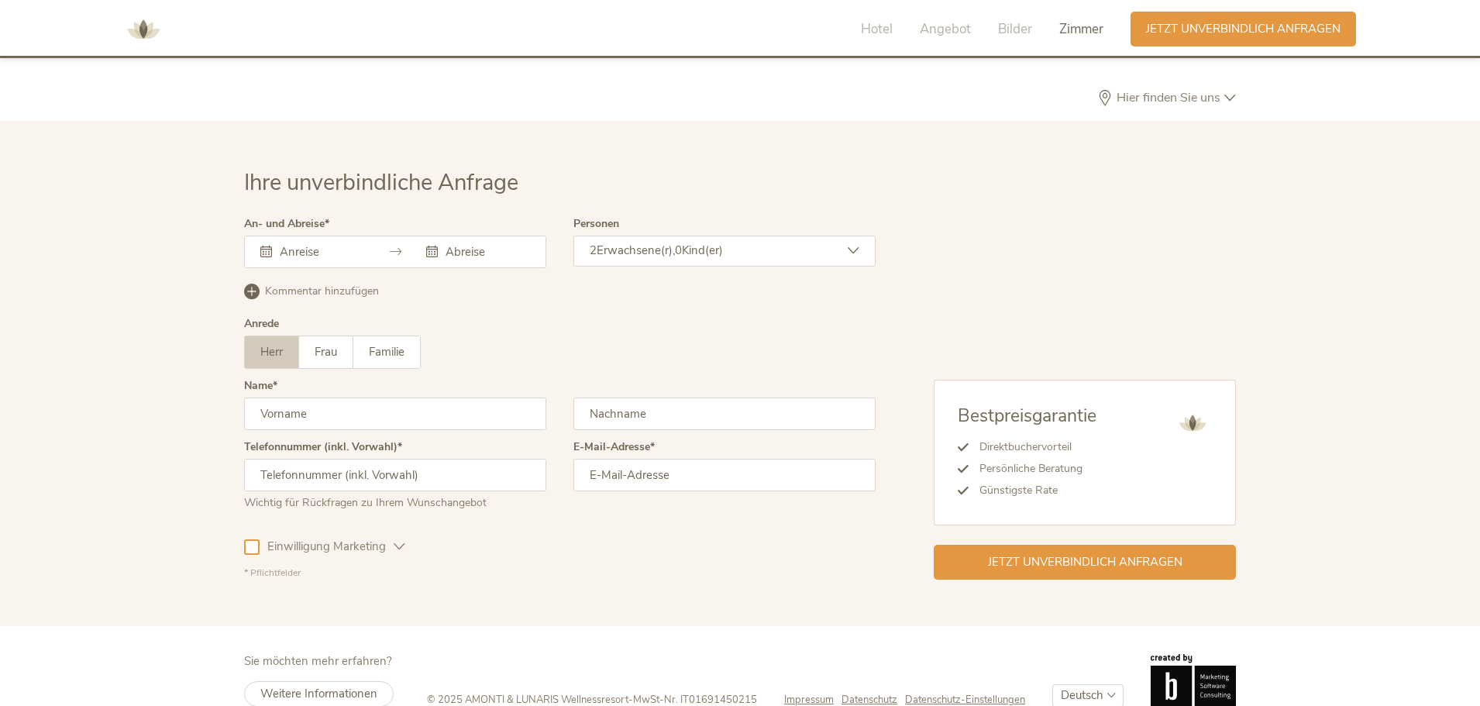
scroll to position [4516, 0]
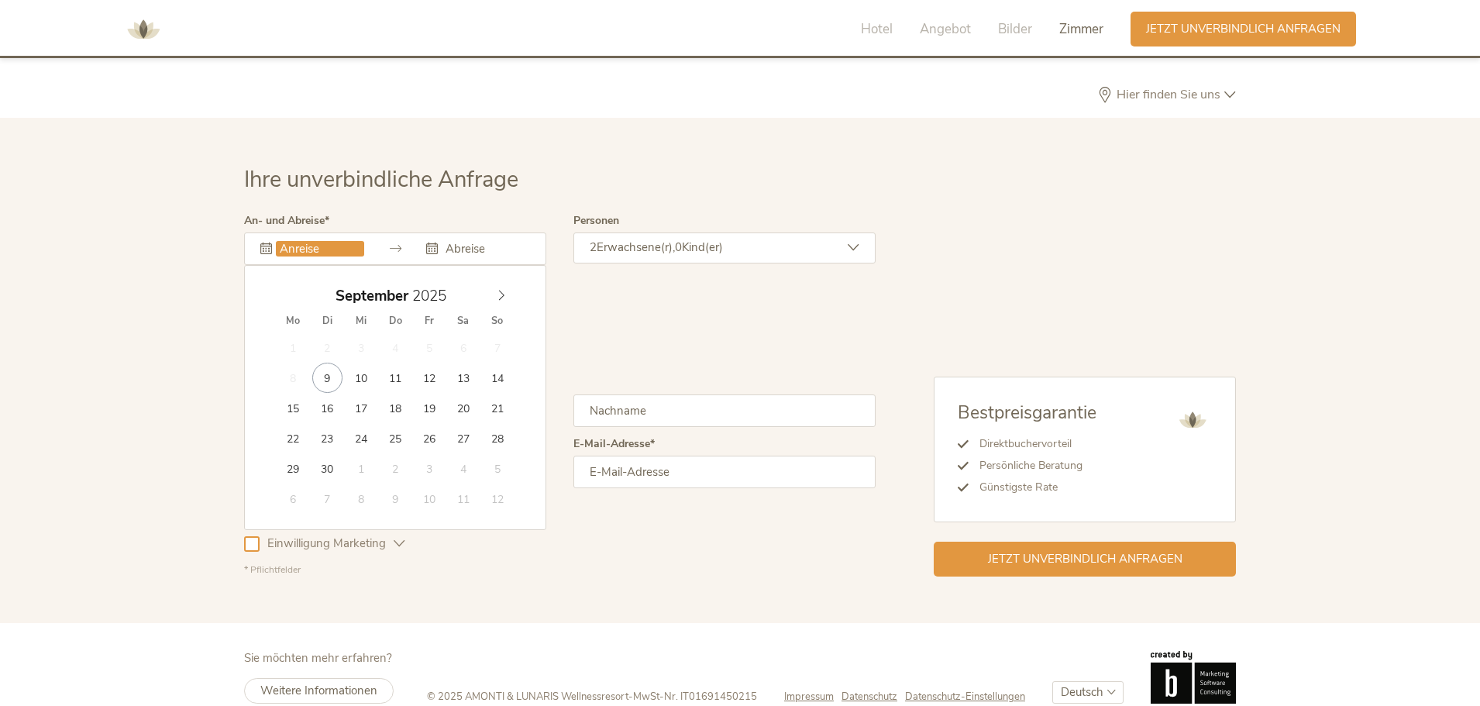
click at [291, 241] on input "text" at bounding box center [320, 248] width 88 height 15
click at [500, 290] on icon at bounding box center [501, 295] width 11 height 11
type input "2026"
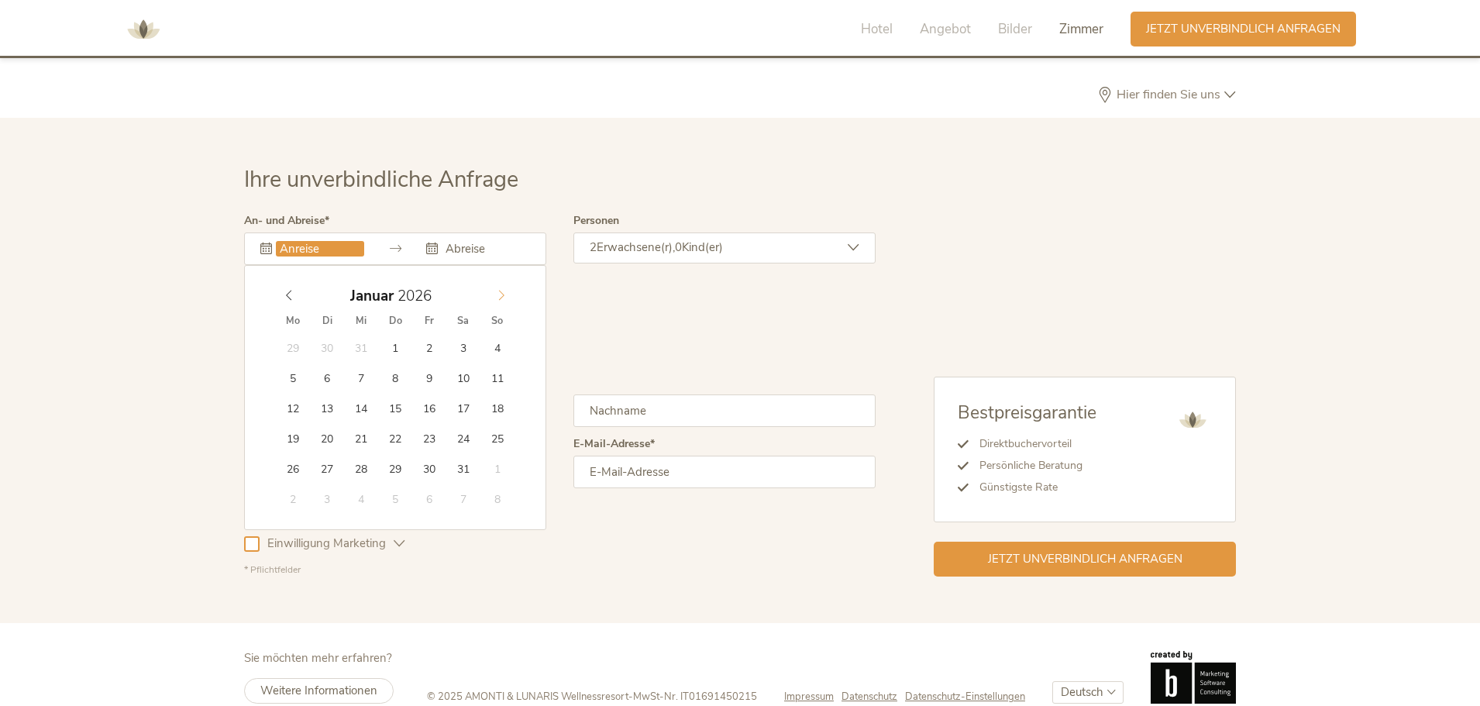
click at [500, 290] on icon at bounding box center [501, 295] width 11 height 11
click at [501, 290] on icon at bounding box center [501, 295] width 11 height 11
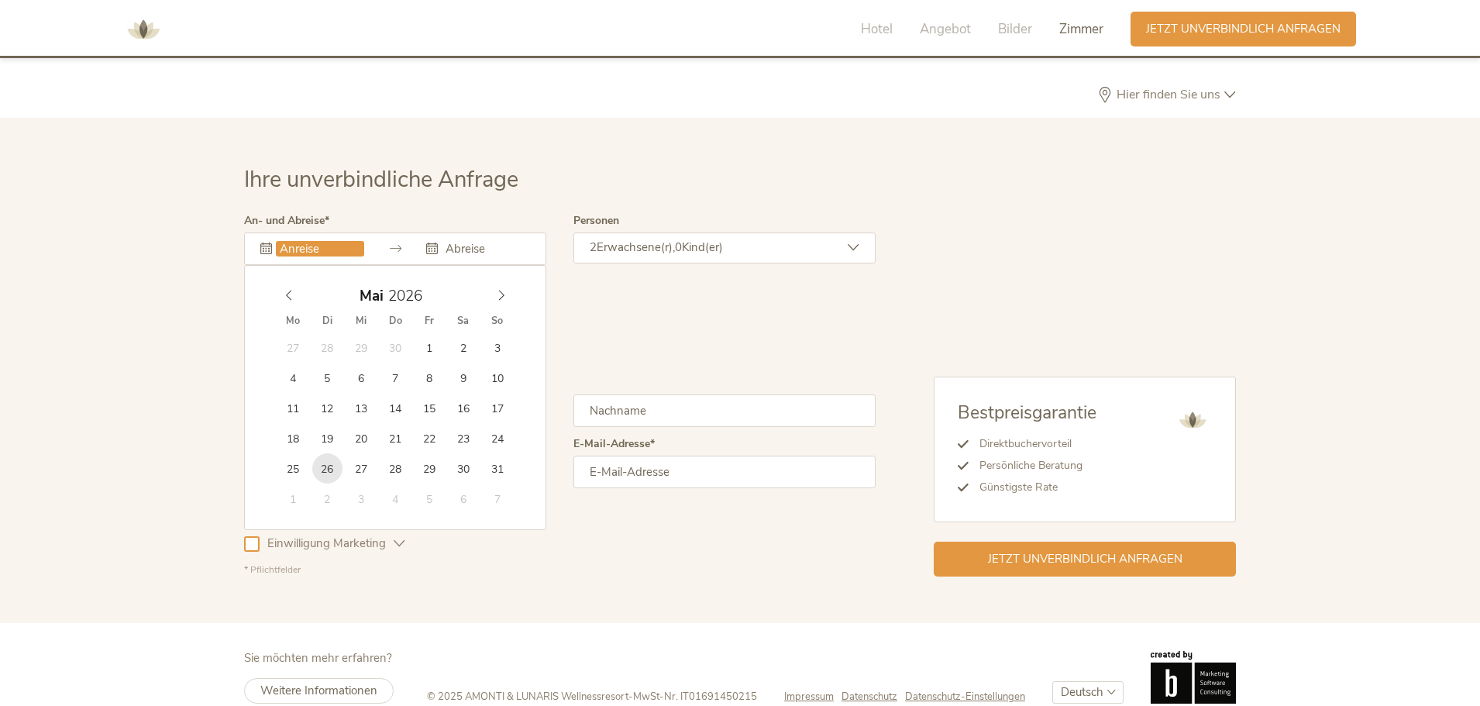
type input "26.05.2026"
type input "2026"
click at [504, 290] on icon at bounding box center [501, 295] width 11 height 11
type input "03.06.2026"
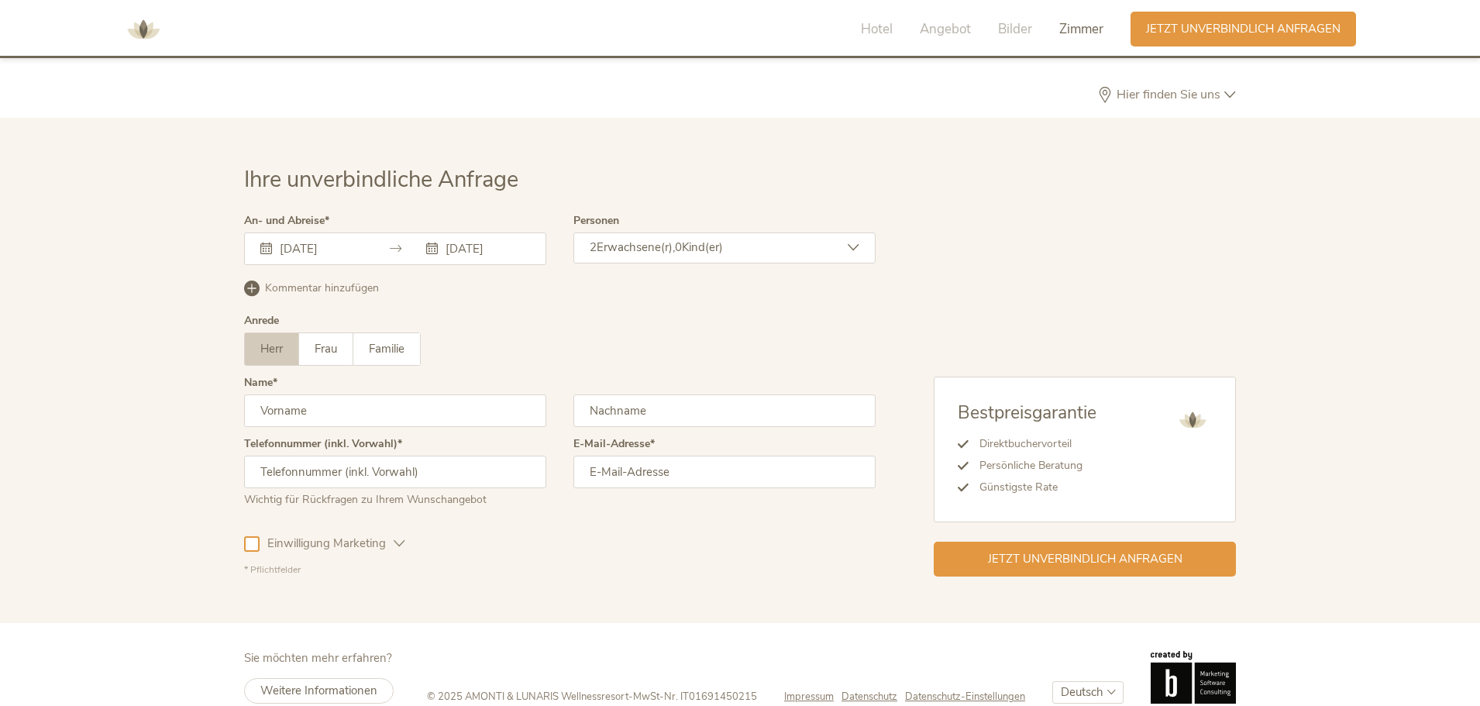
click at [847, 232] on div "2 Erwachsene(r), 0 Kind(er)" at bounding box center [724, 247] width 302 height 31
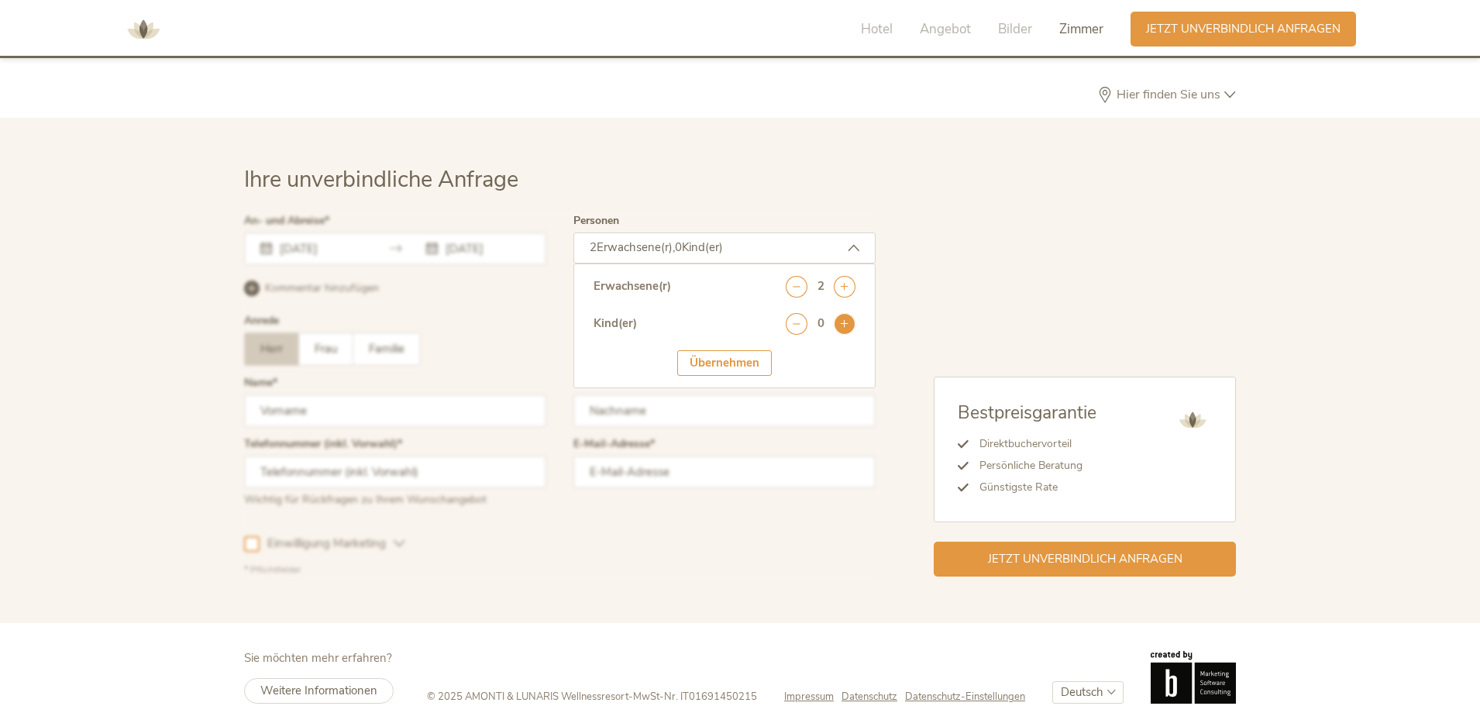
click at [845, 313] on icon at bounding box center [845, 324] width 22 height 22
click at [838, 353] on select "wählen 0 1 2 3 4 5 6 7 8 9 10 11 12 13 14 15 16 17" at bounding box center [821, 366] width 70 height 26
select select "6"
click at [786, 353] on select "wählen 0 1 2 3 4 5 6 7 8 9 10 11 12 13 14 15 16 17" at bounding box center [821, 366] width 70 height 26
click at [844, 313] on icon at bounding box center [845, 324] width 22 height 22
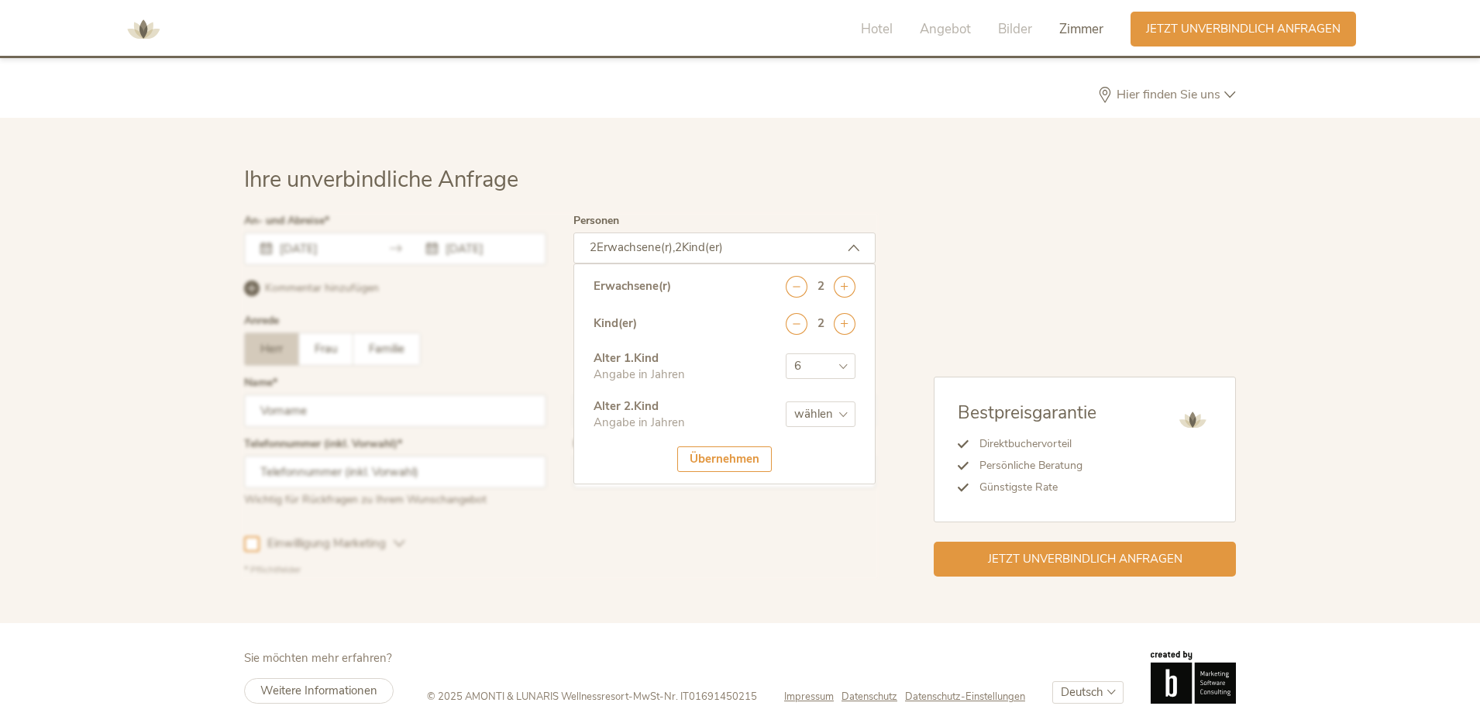
click at [848, 401] on select "wählen 0 1 2 3 4 5 6 7 8 9 10 11 12 13 14 15 16 17" at bounding box center [821, 414] width 70 height 26
select select "10"
click at [786, 401] on select "wählen 0 1 2 3 4 5 6 7 8 9 10 11 12 13 14 15 16 17" at bounding box center [821, 414] width 70 height 26
click at [720, 446] on div "Übernehmen" at bounding box center [724, 459] width 95 height 26
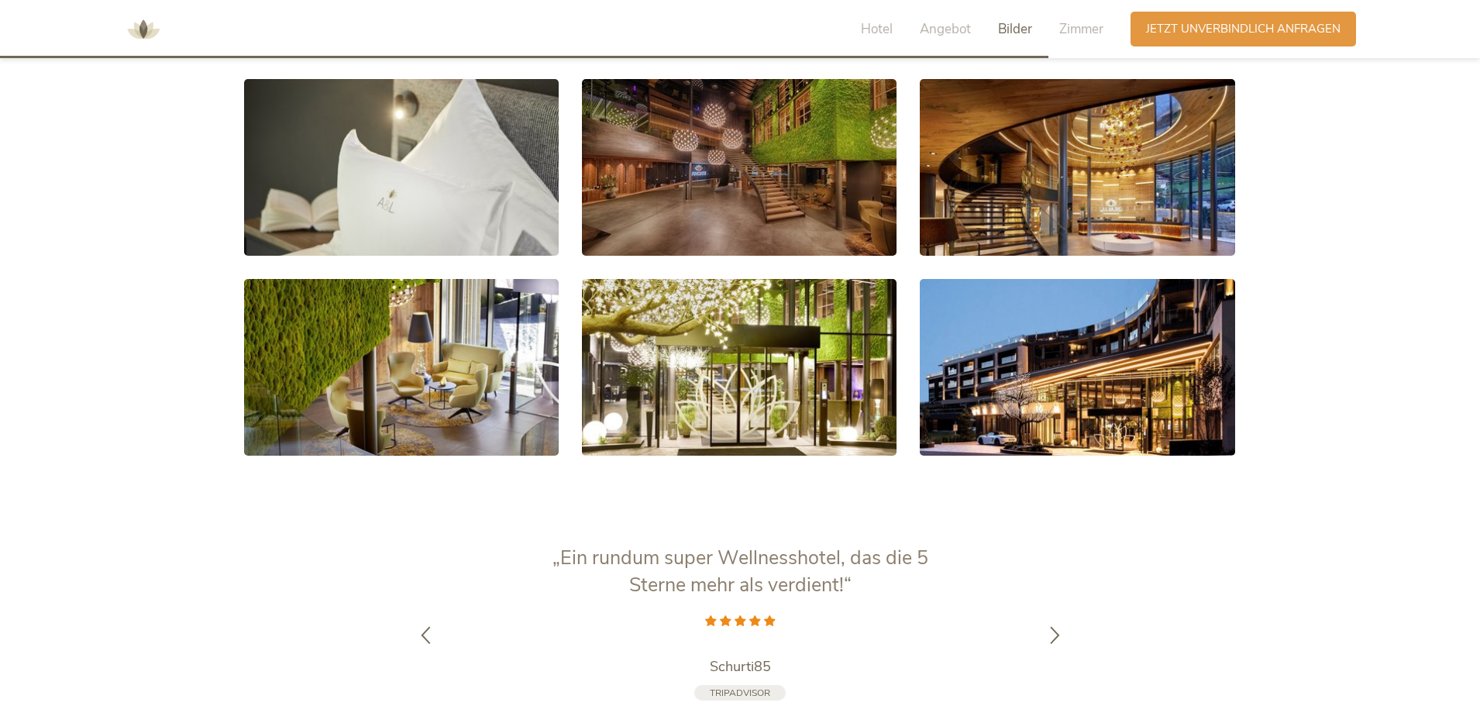
scroll to position [2812, 0]
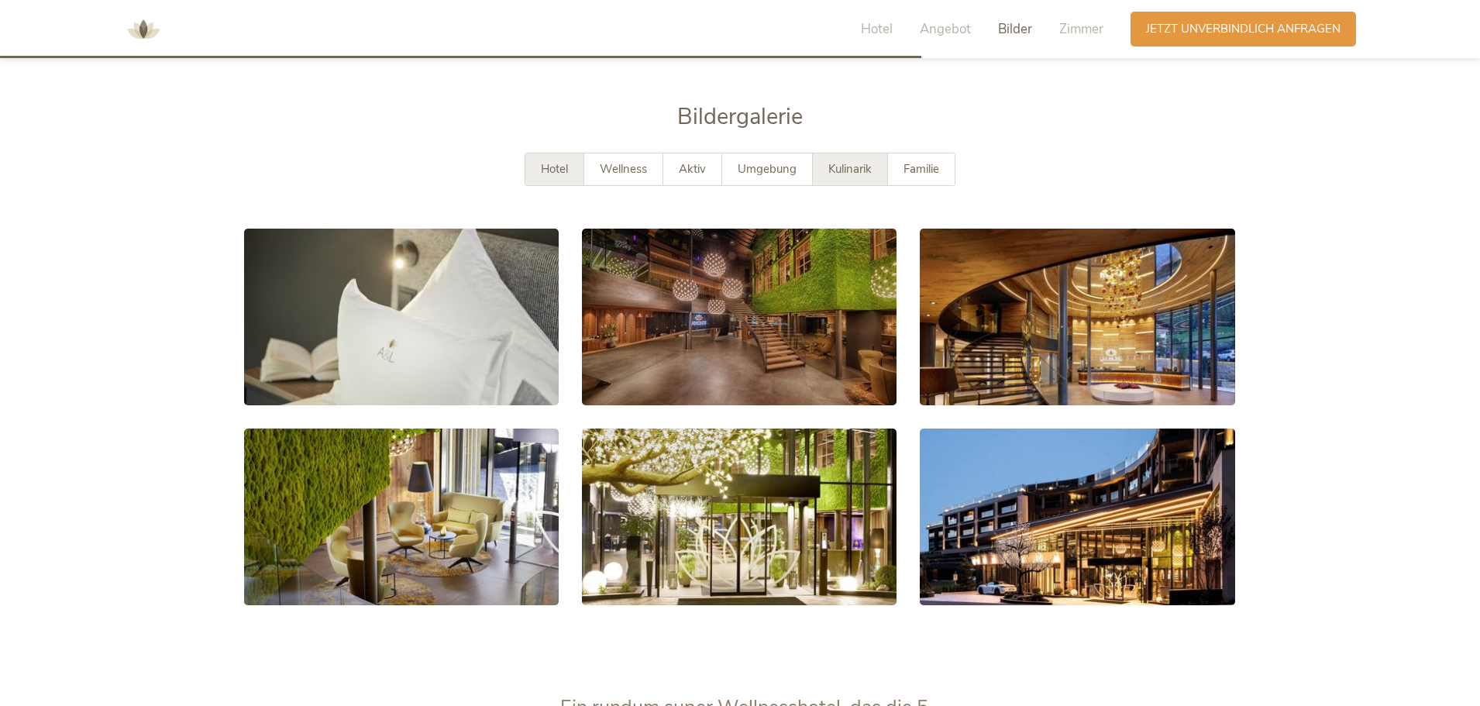
click at [856, 161] on span "Kulinarik" at bounding box center [849, 168] width 43 height 15
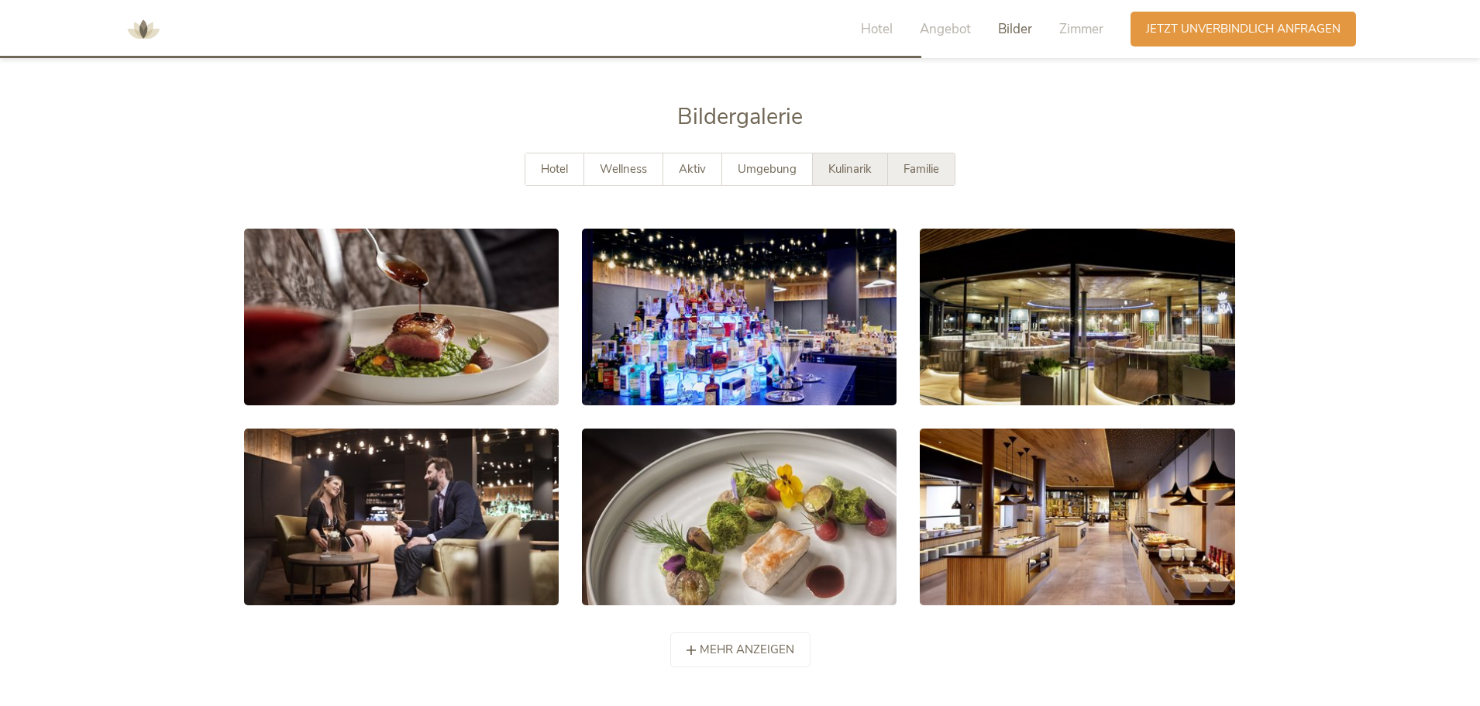
click at [923, 161] on span "Familie" at bounding box center [921, 168] width 36 height 15
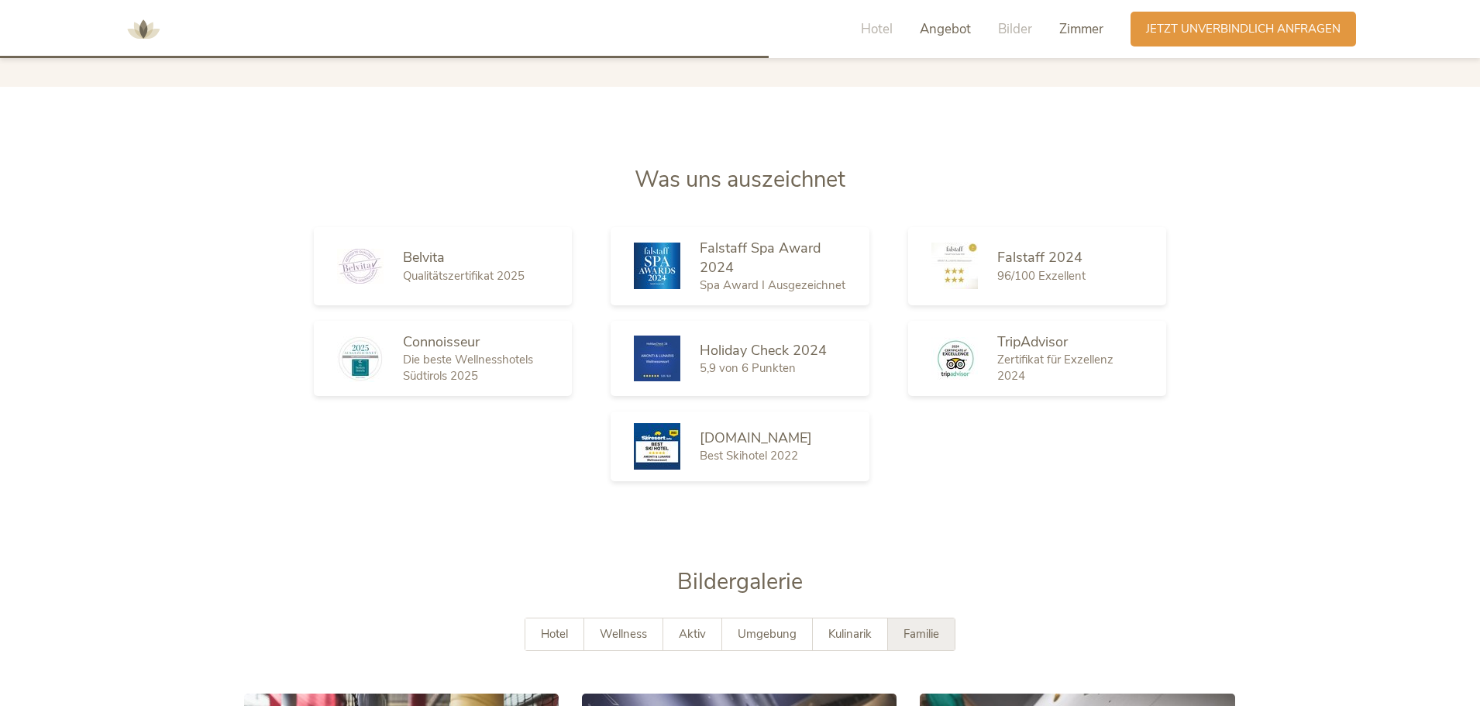
click at [1093, 34] on span "Zimmer" at bounding box center [1081, 29] width 44 height 18
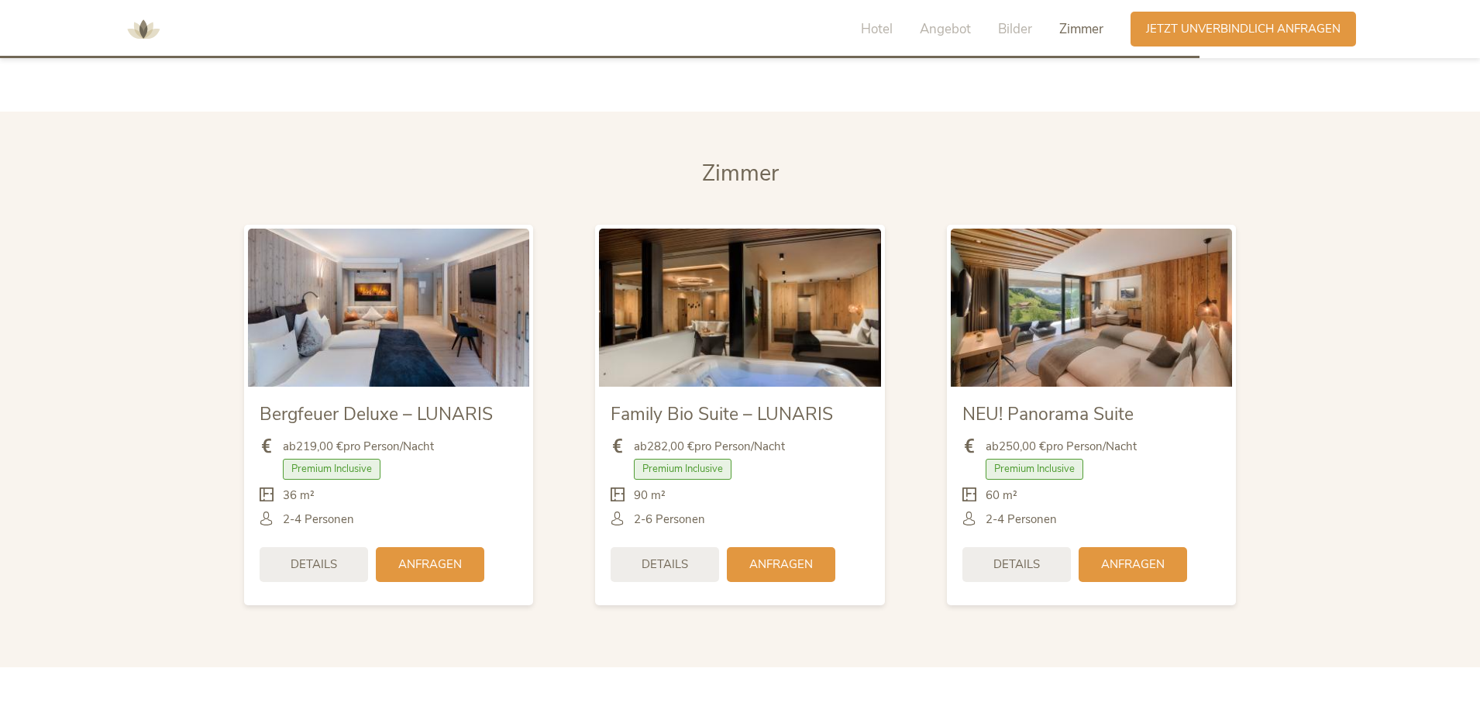
scroll to position [3660, 0]
